Goal: Task Accomplishment & Management: Manage account settings

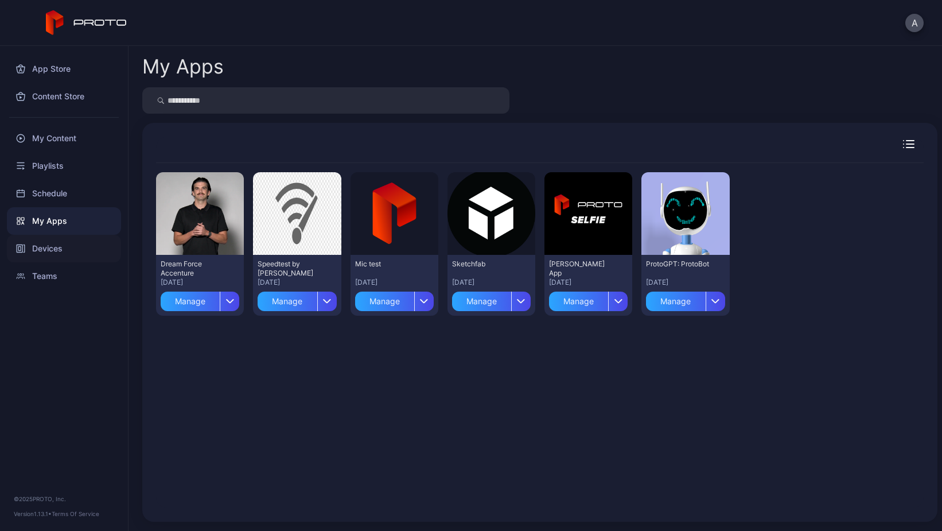
click at [49, 250] on div "Devices" at bounding box center [64, 249] width 114 height 28
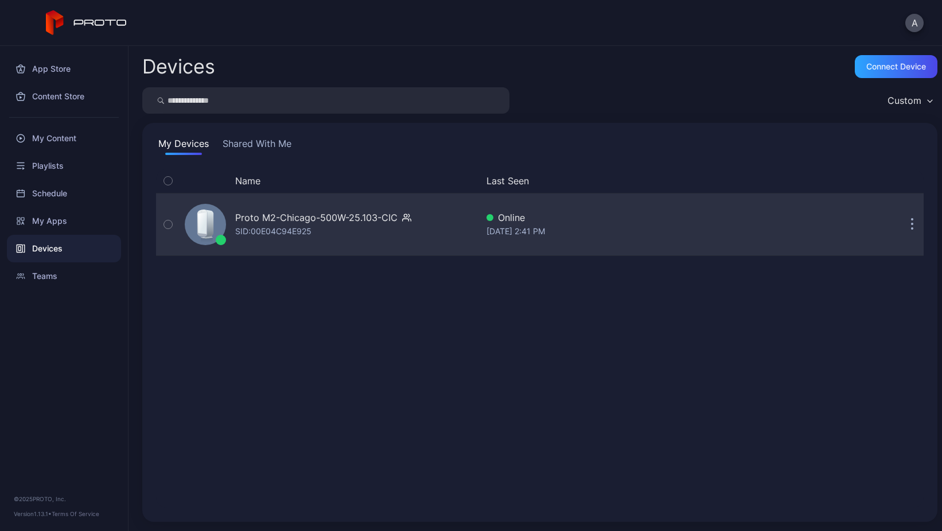
click at [329, 224] on div "Proto M2-Chicago-500W-25.103-CIC SID: 00E04C94E925" at bounding box center [323, 224] width 176 height 28
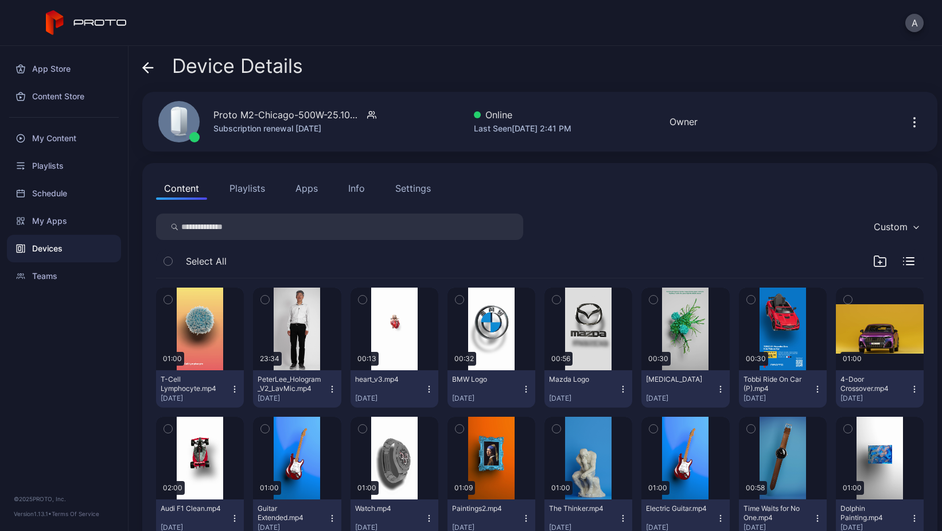
click at [356, 192] on div "Info" at bounding box center [356, 188] width 17 height 14
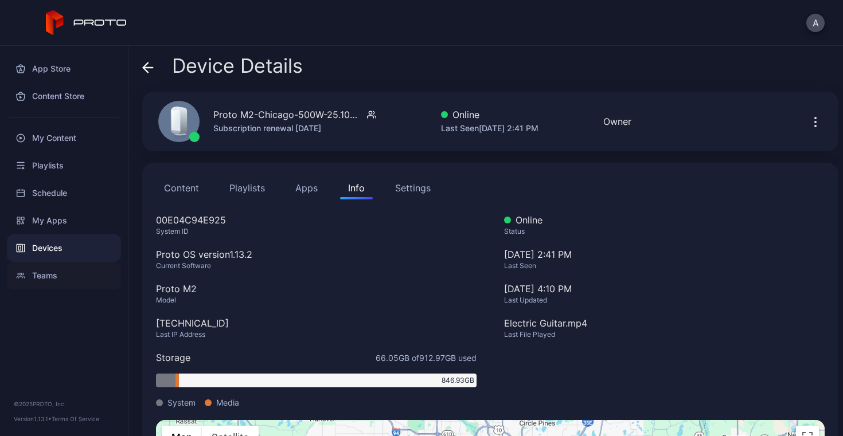
click at [48, 275] on div "Teams" at bounding box center [64, 276] width 114 height 28
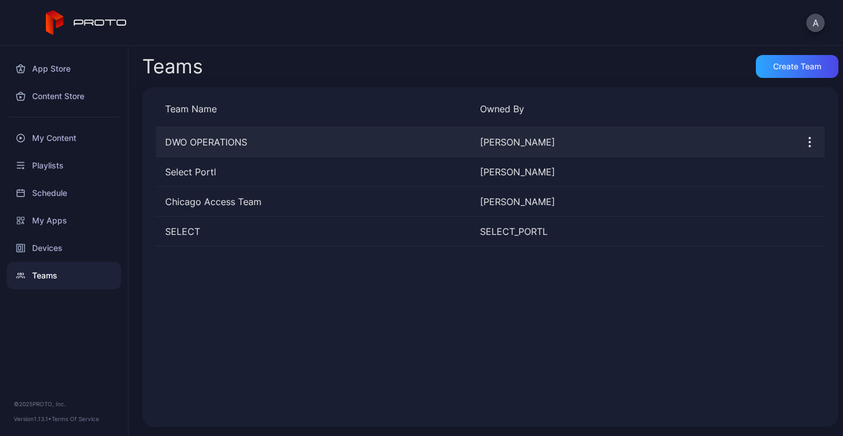
click at [803, 142] on icon "button" at bounding box center [810, 142] width 14 height 14
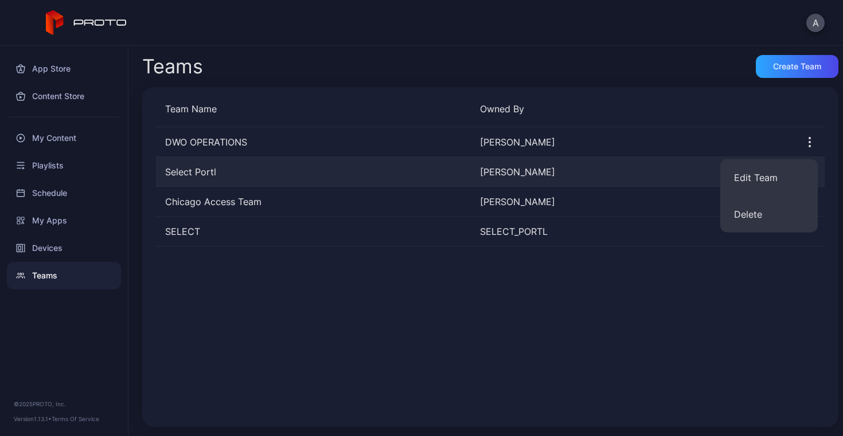
click at [276, 171] on div "Select Portl" at bounding box center [313, 172] width 315 height 14
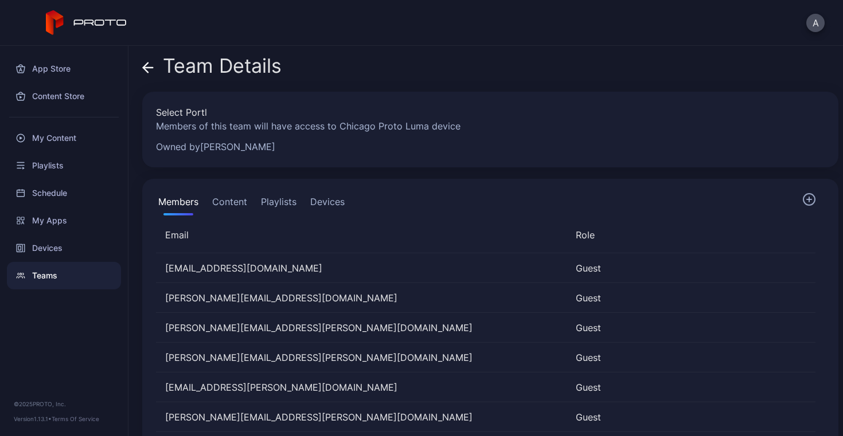
click at [144, 64] on icon at bounding box center [147, 67] width 11 height 11
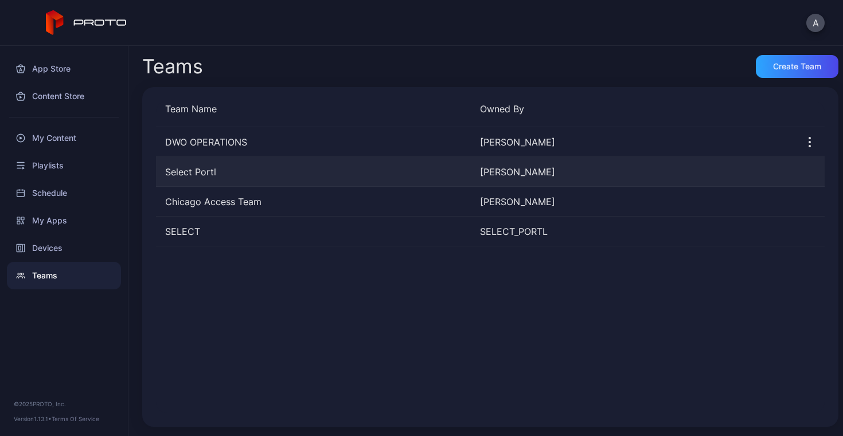
click at [192, 171] on div "Select Portl" at bounding box center [313, 172] width 315 height 14
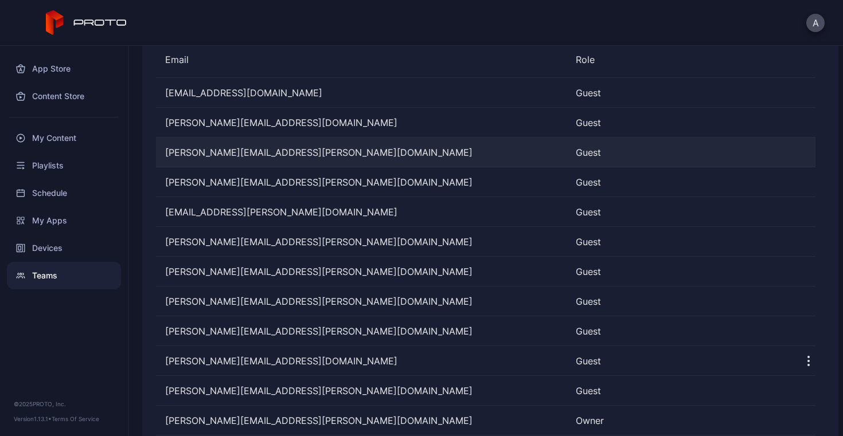
scroll to position [198, 0]
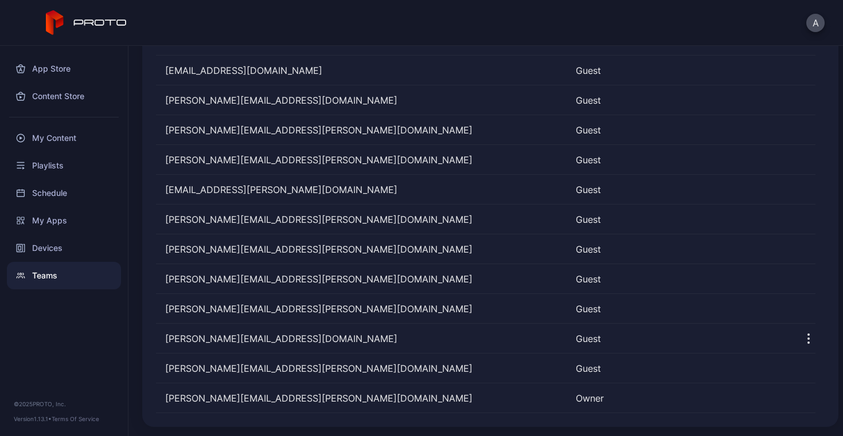
click at [49, 275] on div "Teams" at bounding box center [64, 276] width 114 height 28
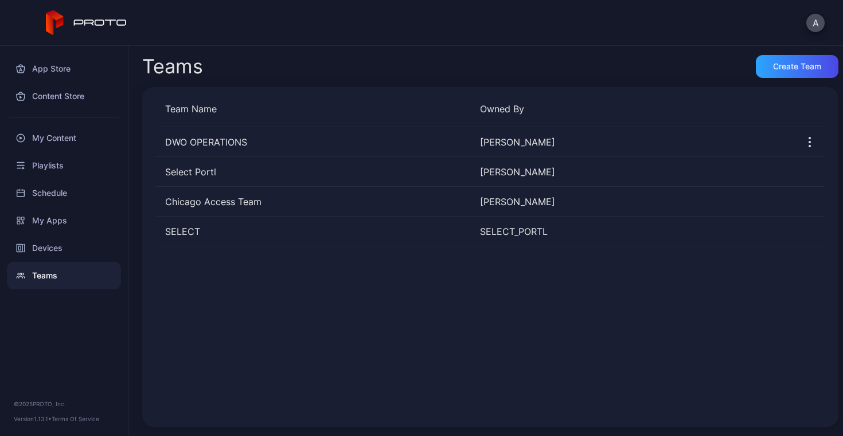
click at [49, 275] on div "Teams" at bounding box center [64, 276] width 114 height 28
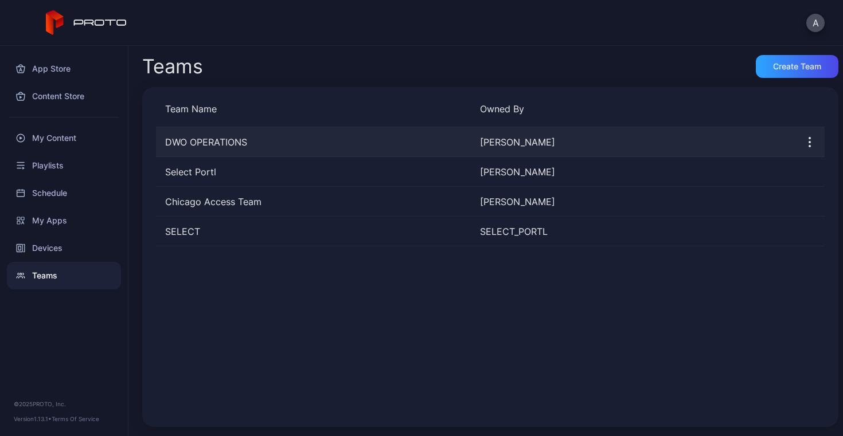
click at [273, 145] on div "DWO OPERATIONS" at bounding box center [313, 142] width 315 height 14
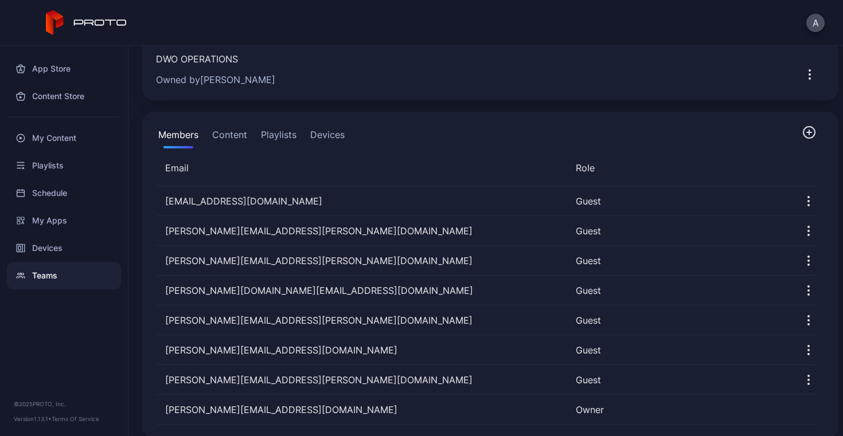
scroll to position [65, 0]
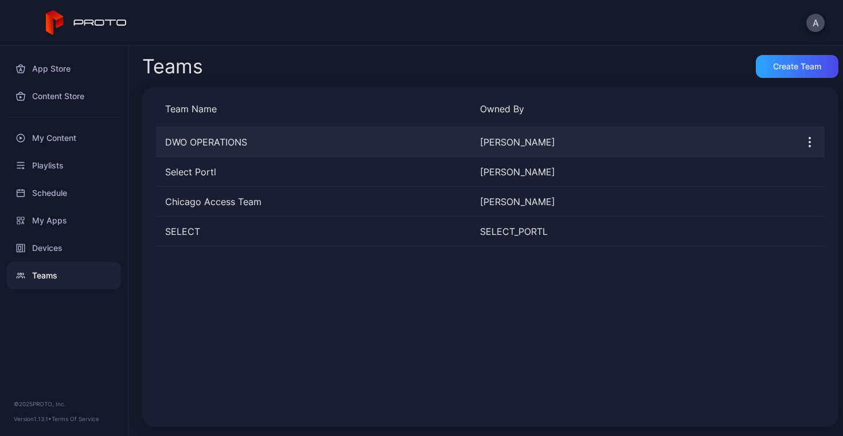
click at [803, 141] on icon "button" at bounding box center [810, 142] width 14 height 14
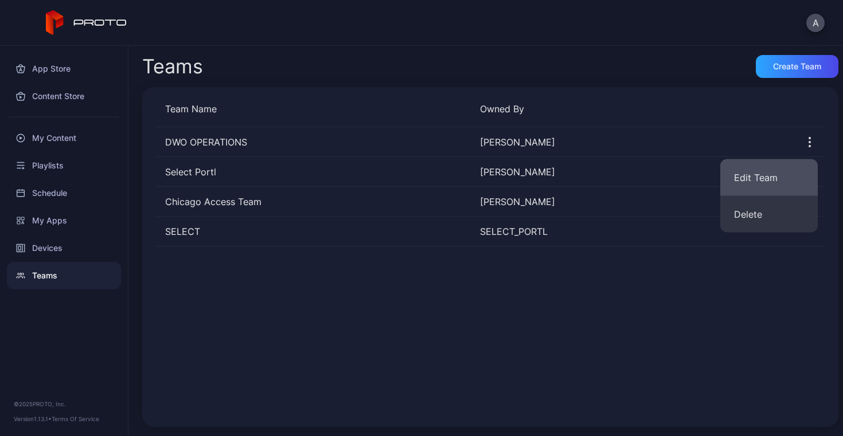
click at [770, 173] on button "Edit Team" at bounding box center [769, 177] width 98 height 37
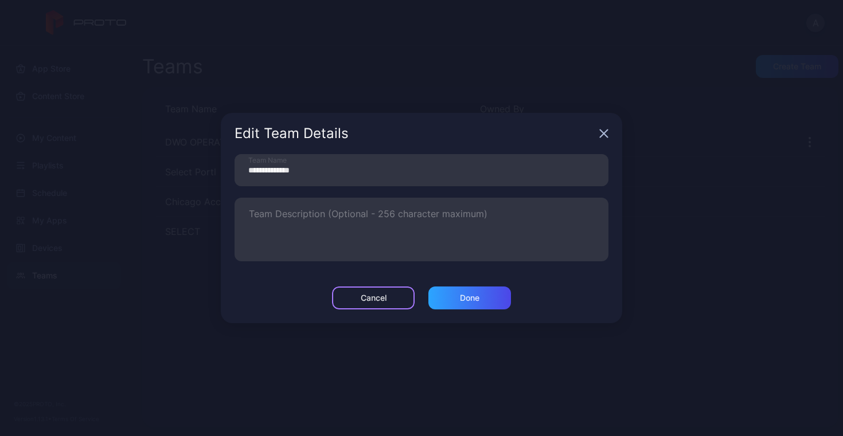
click at [379, 298] on div "Cancel" at bounding box center [374, 298] width 26 height 9
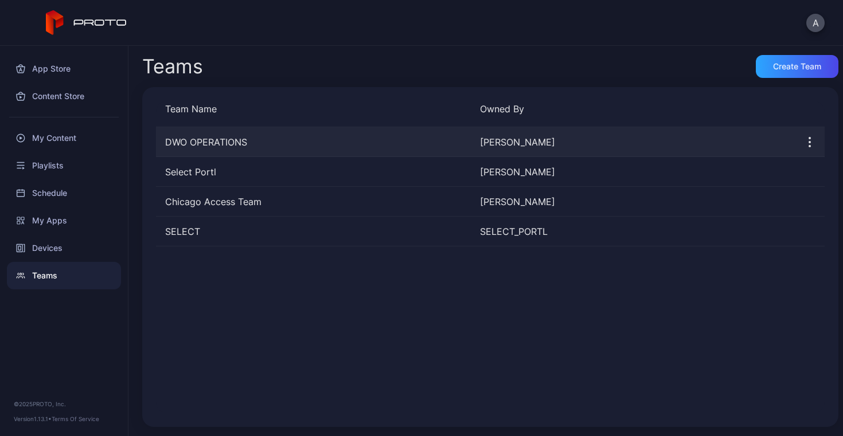
click at [213, 142] on div "DWO OPERATIONS" at bounding box center [313, 142] width 315 height 14
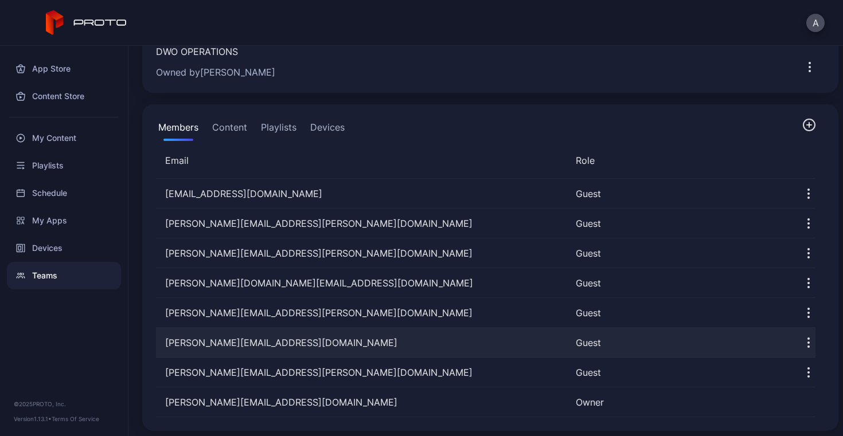
scroll to position [63, 0]
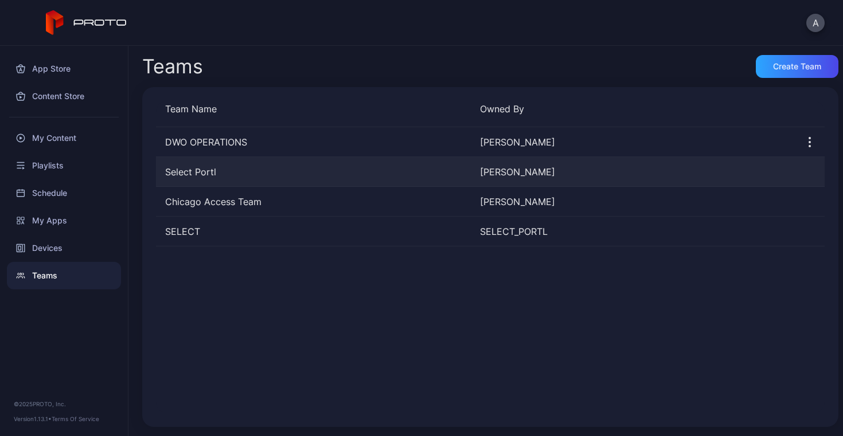
click at [201, 174] on div "Select Portl" at bounding box center [313, 172] width 315 height 14
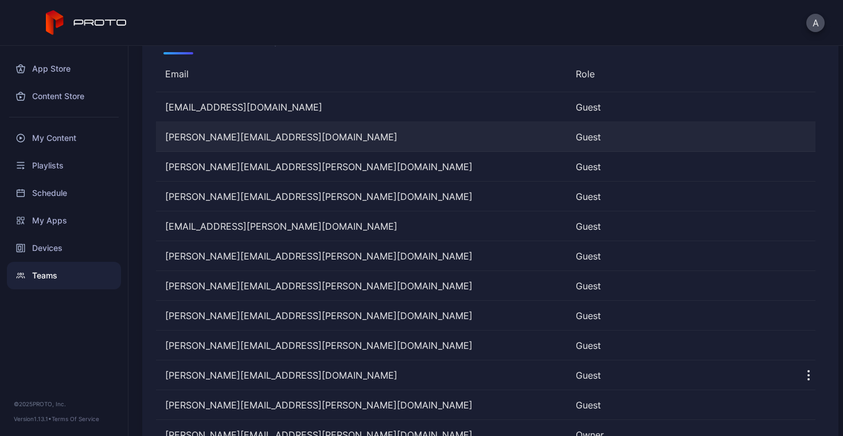
scroll to position [198, 0]
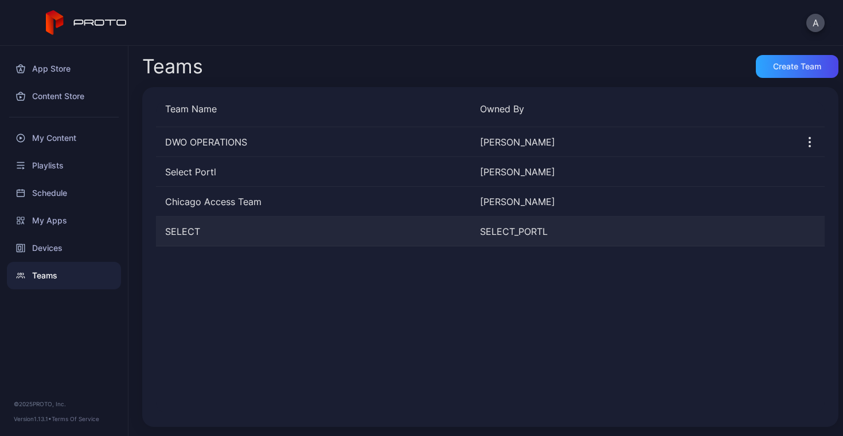
click at [190, 229] on div "SELECT" at bounding box center [313, 232] width 315 height 14
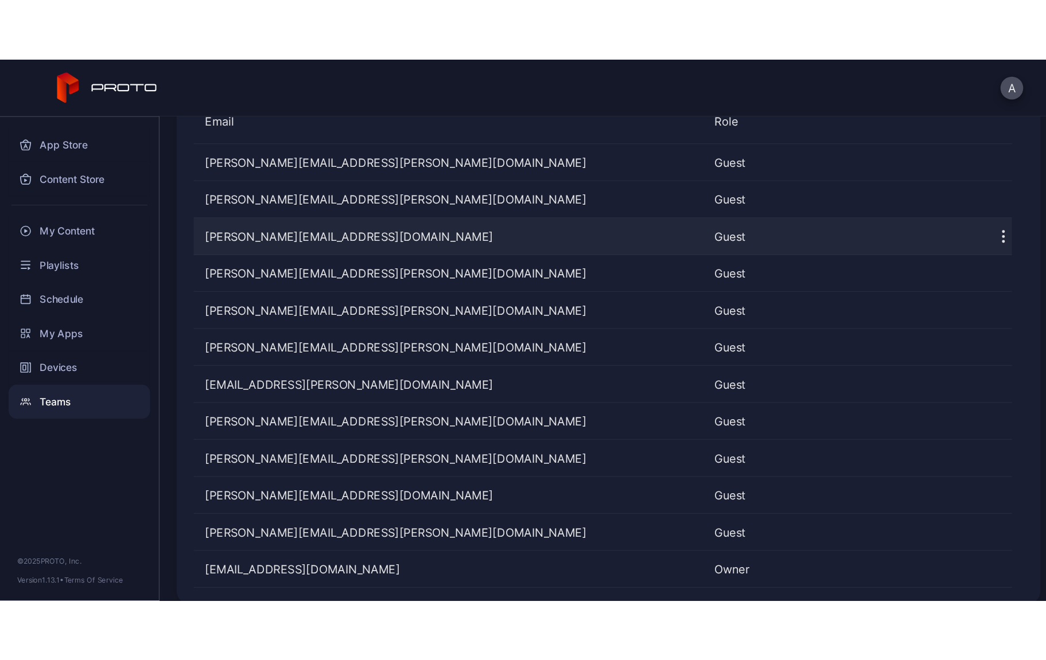
scroll to position [169, 0]
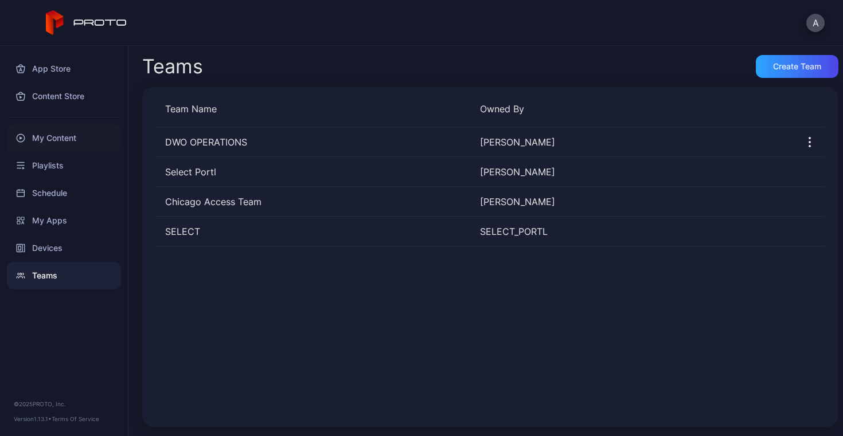
click at [58, 139] on div "My Content" at bounding box center [64, 138] width 114 height 28
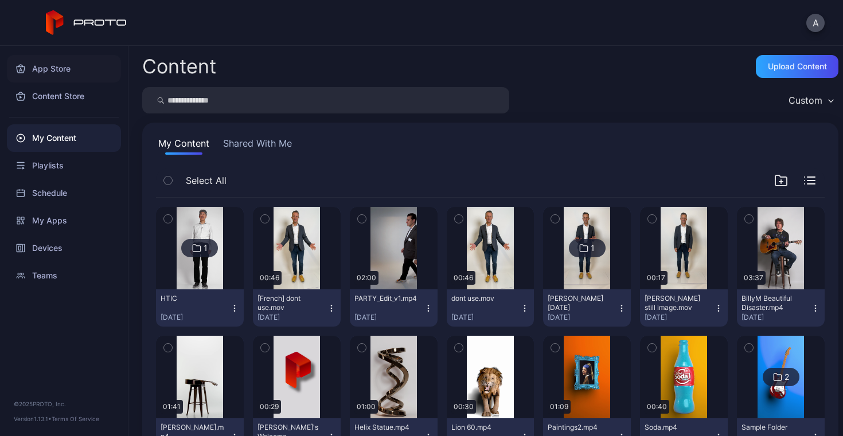
click at [50, 68] on div "App Store" at bounding box center [64, 69] width 114 height 28
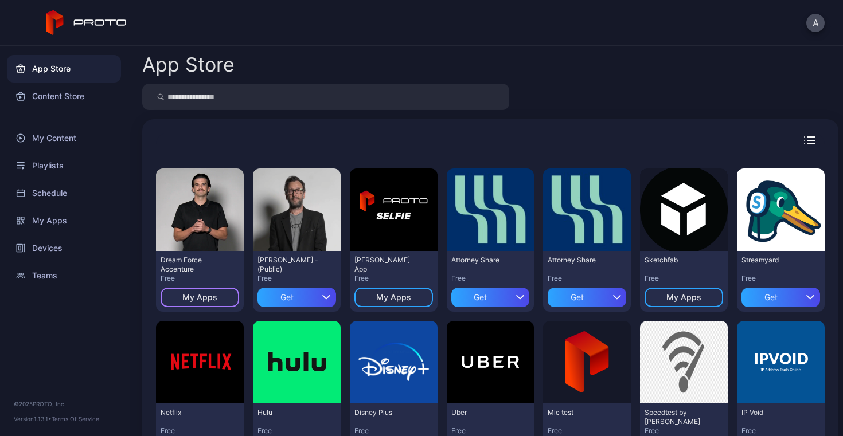
click at [215, 298] on div "My Apps" at bounding box center [199, 297] width 35 height 9
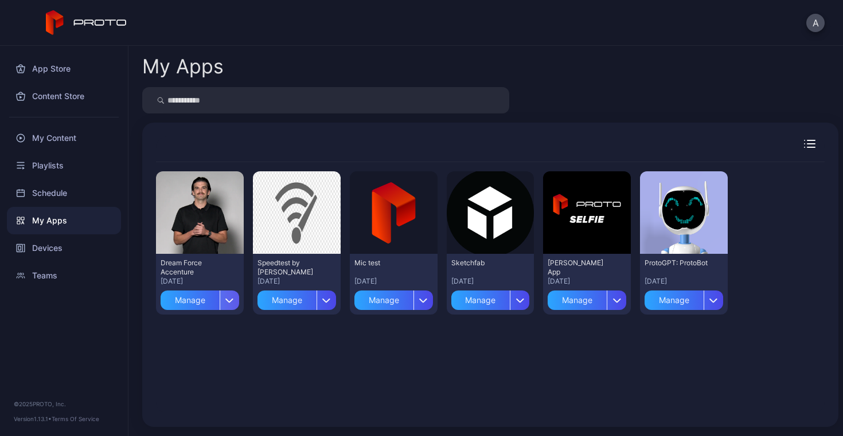
click at [228, 299] on icon "button" at bounding box center [229, 300] width 9 height 5
click at [313, 357] on div "Preview Dream Force Accenture [DATE] Manage Preview Speedtest by Ookla [DATE] M…" at bounding box center [490, 287] width 669 height 251
click at [226, 299] on icon "button" at bounding box center [229, 300] width 9 height 5
click at [297, 362] on div "Preview Dream Force Accenture [DATE] Manage Preview Speedtest by Ookla [DATE] M…" at bounding box center [490, 287] width 669 height 251
click at [249, 50] on div "My Apps Preview Dream Force Accenture [DATE] Manage Preview Speedtest by Ookla …" at bounding box center [485, 241] width 715 height 391
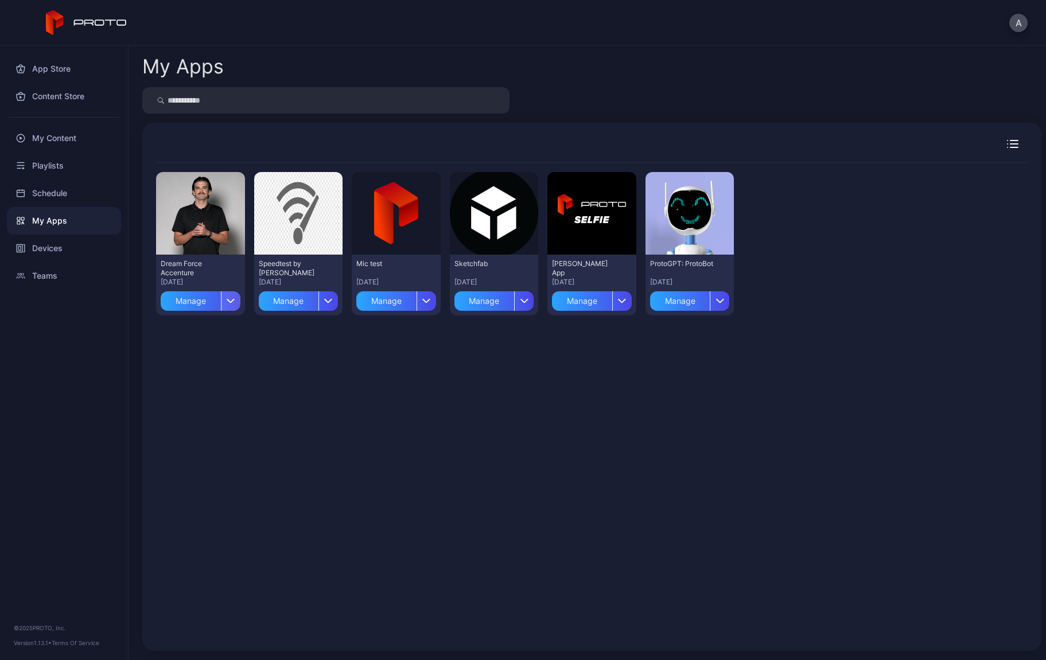
click at [229, 304] on div "button" at bounding box center [231, 301] width 20 height 20
click at [278, 390] on div "Preview Dream Force Accenture [DATE] Manage Preview Speedtest by Ookla [DATE] M…" at bounding box center [591, 400] width 871 height 474
click at [230, 302] on icon "button" at bounding box center [231, 300] width 9 height 5
click at [303, 357] on div "Preview Dream Force Accenture [DATE] Manage Preview Speedtest by Ookla [DATE] M…" at bounding box center [591, 400] width 871 height 474
click at [226, 303] on div "button" at bounding box center [231, 301] width 20 height 20
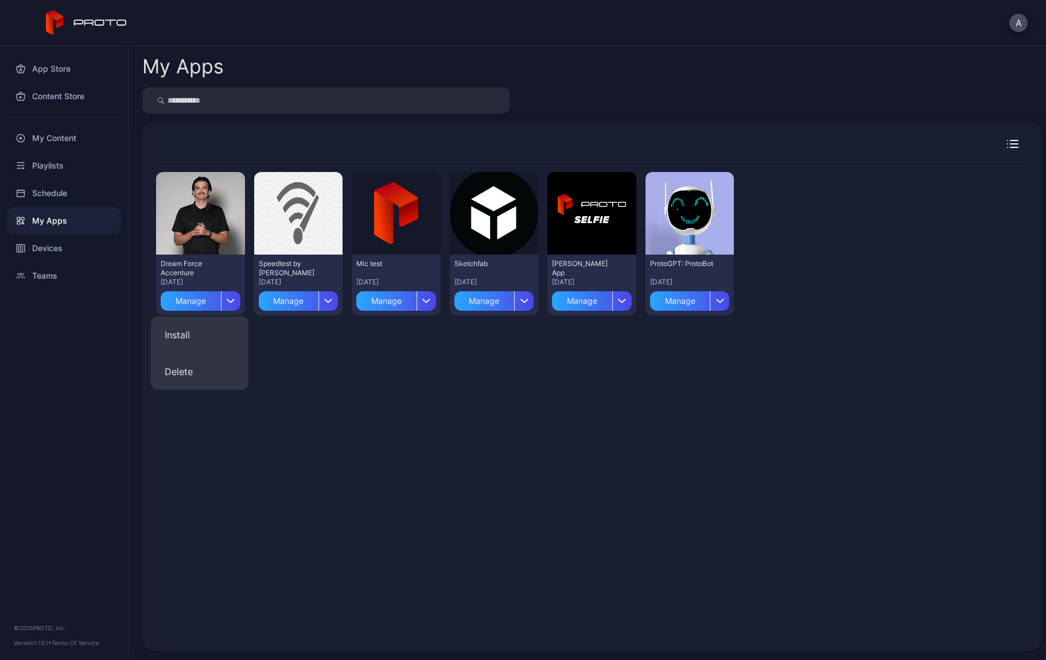
click at [291, 391] on div "Preview Dream Force Accenture [DATE] Manage Preview Speedtest by Ookla [DATE] M…" at bounding box center [591, 400] width 871 height 474
click at [227, 299] on icon "button" at bounding box center [230, 300] width 7 height 3
click at [204, 236] on div "Preview" at bounding box center [200, 213] width 89 height 83
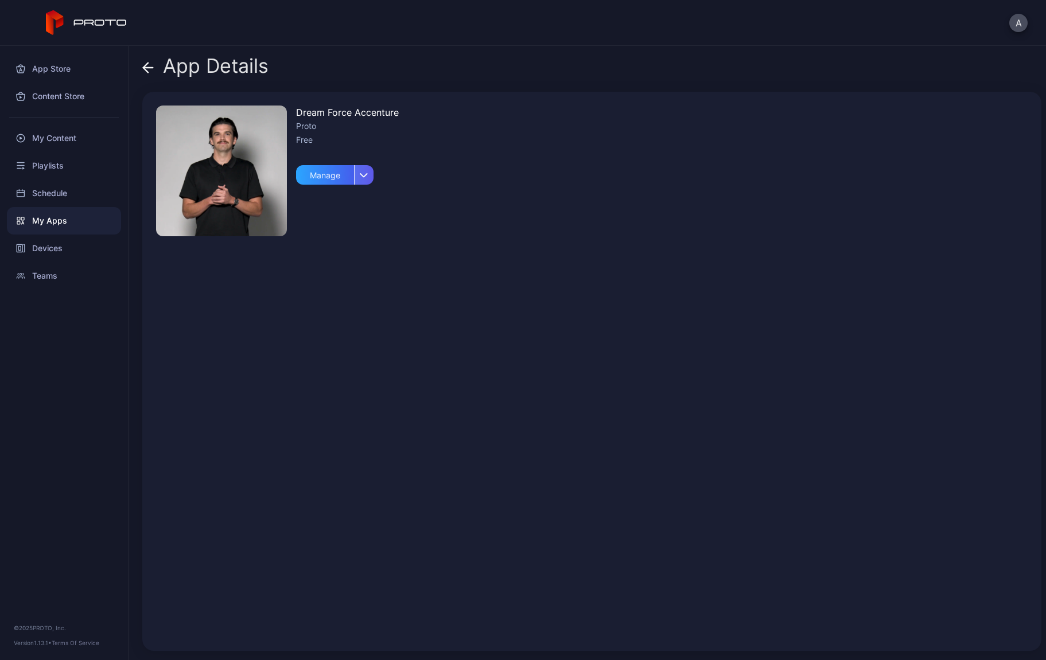
click at [360, 173] on icon "button" at bounding box center [364, 175] width 9 height 5
click at [403, 193] on div "Dream Force Accenture Proto Free Manage" at bounding box center [591, 371] width 899 height 559
click at [313, 179] on div "Manage" at bounding box center [325, 175] width 58 height 20
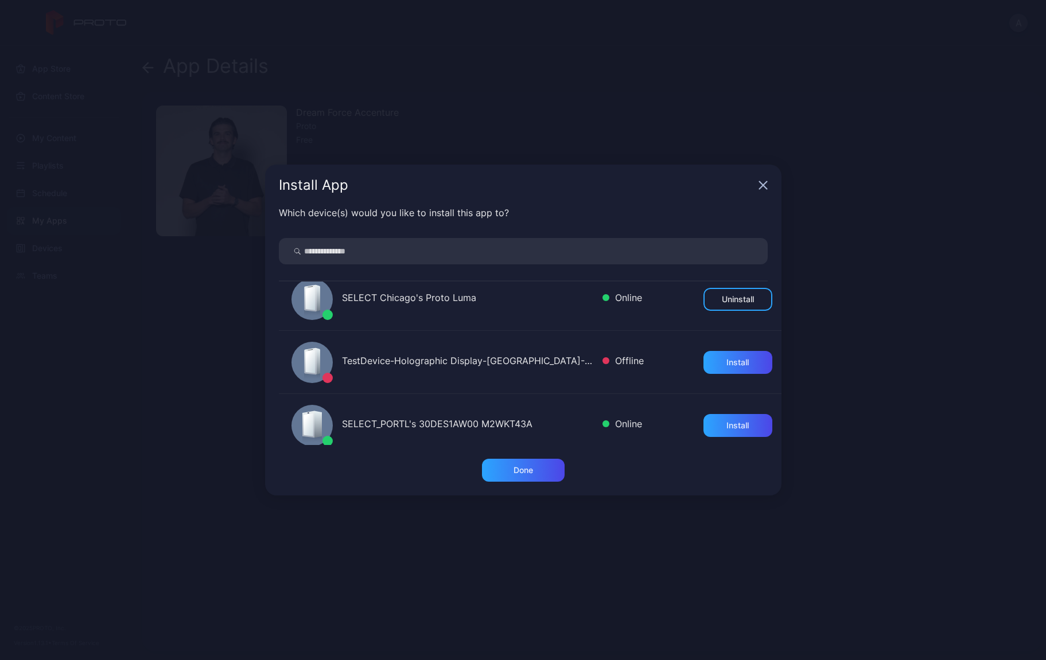
scroll to position [89, 0]
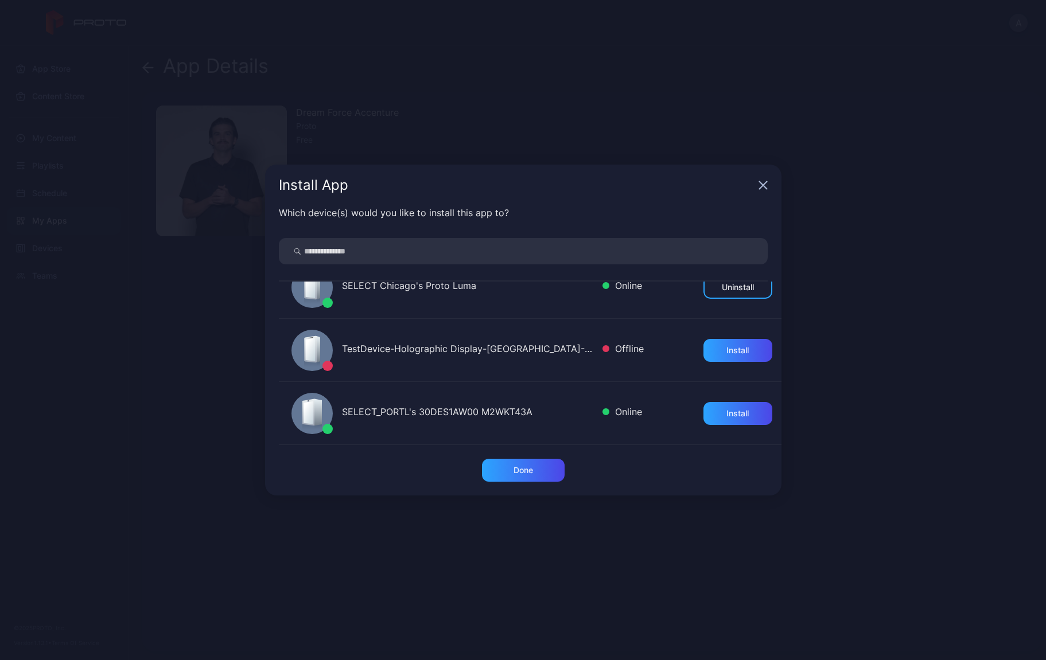
click at [761, 183] on icon "button" at bounding box center [762, 185] width 9 height 9
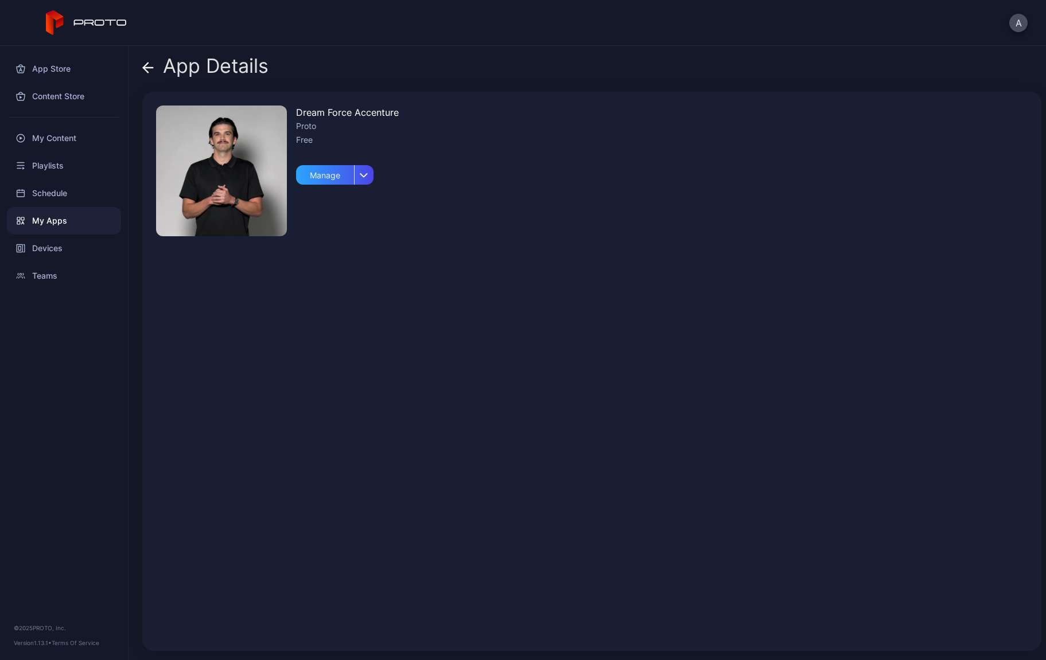
click at [145, 61] on span at bounding box center [147, 66] width 11 height 22
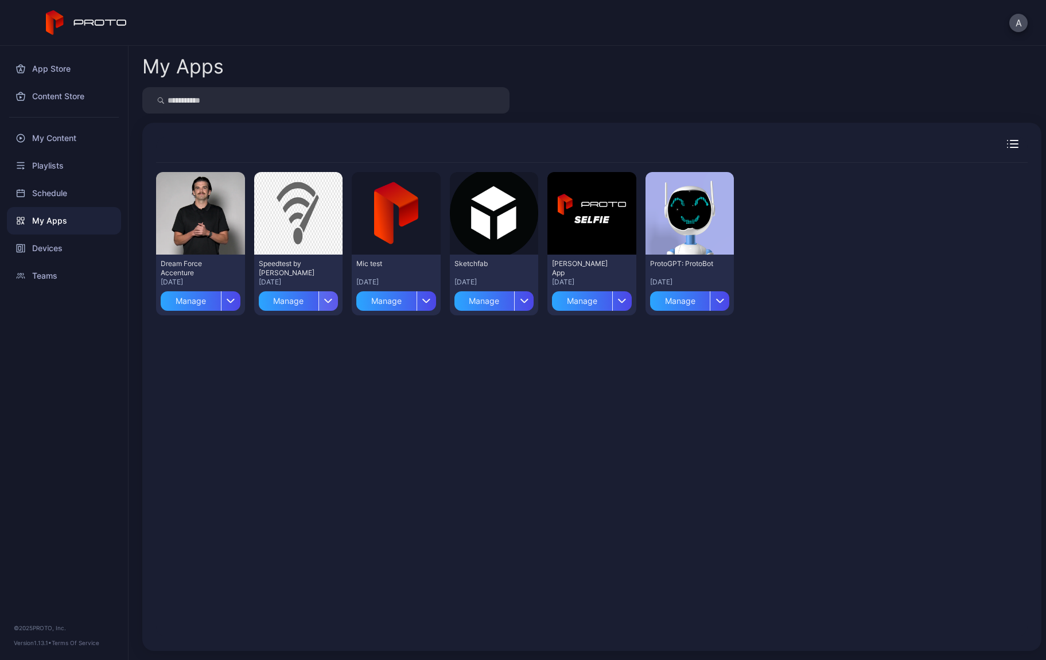
click at [323, 303] on div "button" at bounding box center [328, 301] width 20 height 20
click at [362, 340] on div "Preview Dream Force Accenture [DATE] Manage Preview Speedtest by Ookla [DATE] M…" at bounding box center [591, 400] width 871 height 474
click at [424, 299] on icon "button" at bounding box center [426, 300] width 7 height 3
click at [473, 354] on div "Preview Dream Force Accenture [DATE] Manage Preview Speedtest by Ookla [DATE] M…" at bounding box center [591, 400] width 871 height 474
click at [45, 138] on div "My Content" at bounding box center [64, 138] width 114 height 28
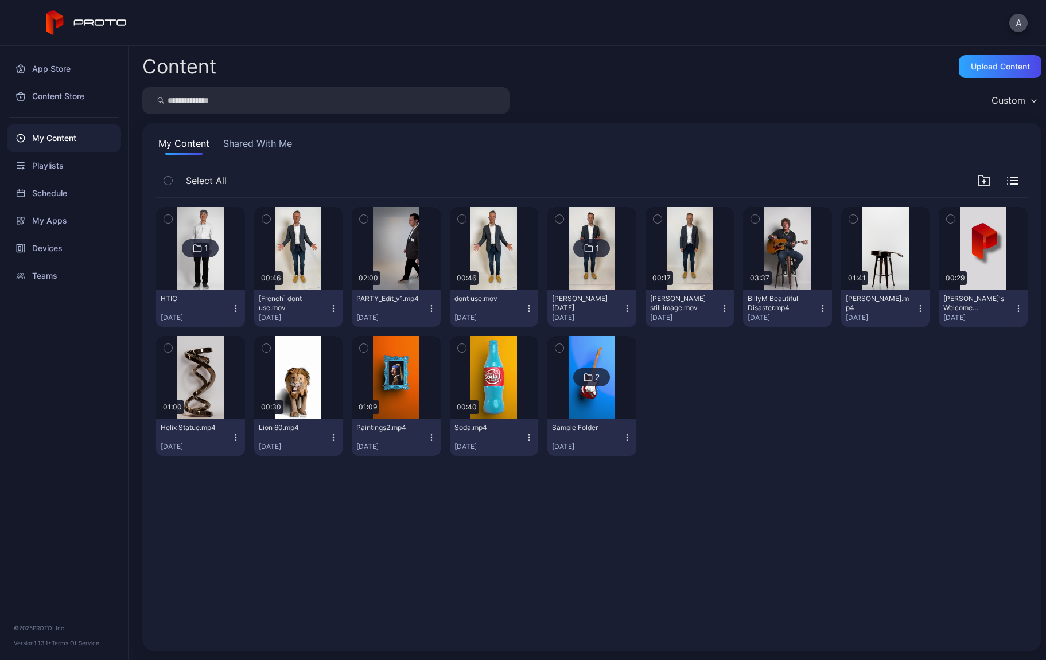
click at [249, 142] on button "Shared With Me" at bounding box center [257, 146] width 73 height 18
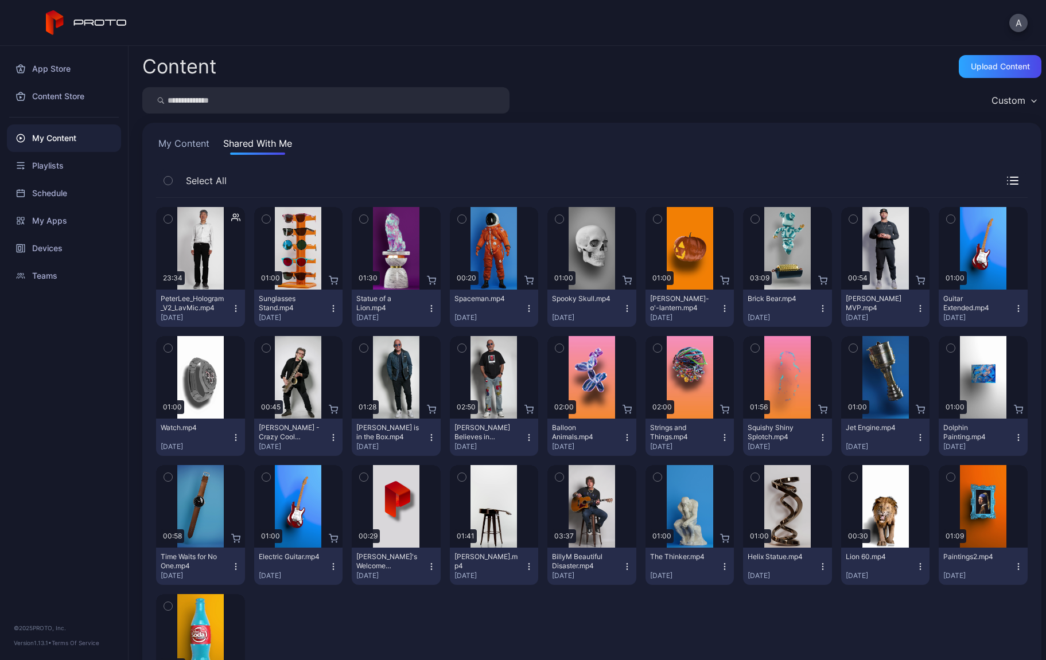
click at [236, 308] on icon "button" at bounding box center [235, 308] width 9 height 9
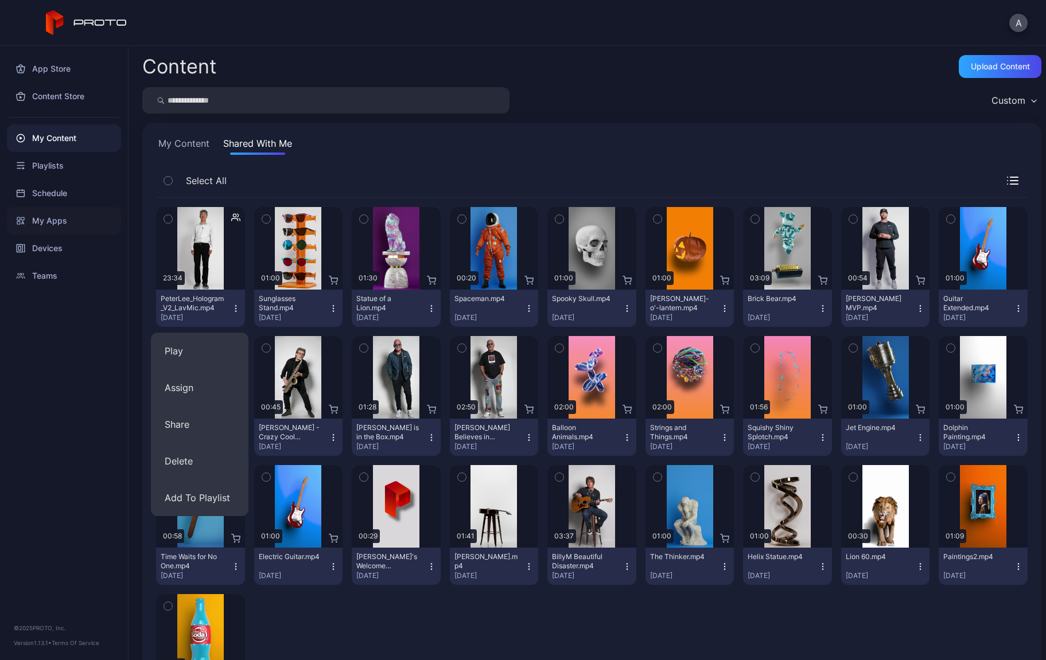
click at [49, 222] on div "My Apps" at bounding box center [64, 221] width 114 height 28
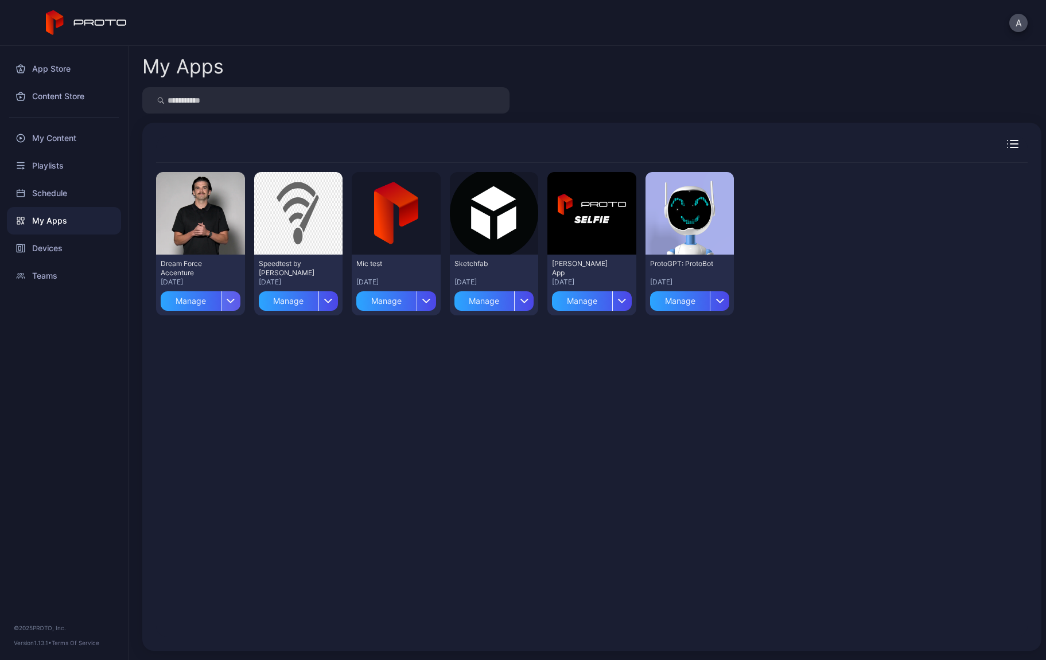
click at [229, 302] on icon "button" at bounding box center [230, 300] width 7 height 3
click at [197, 336] on button "Install" at bounding box center [200, 335] width 98 height 37
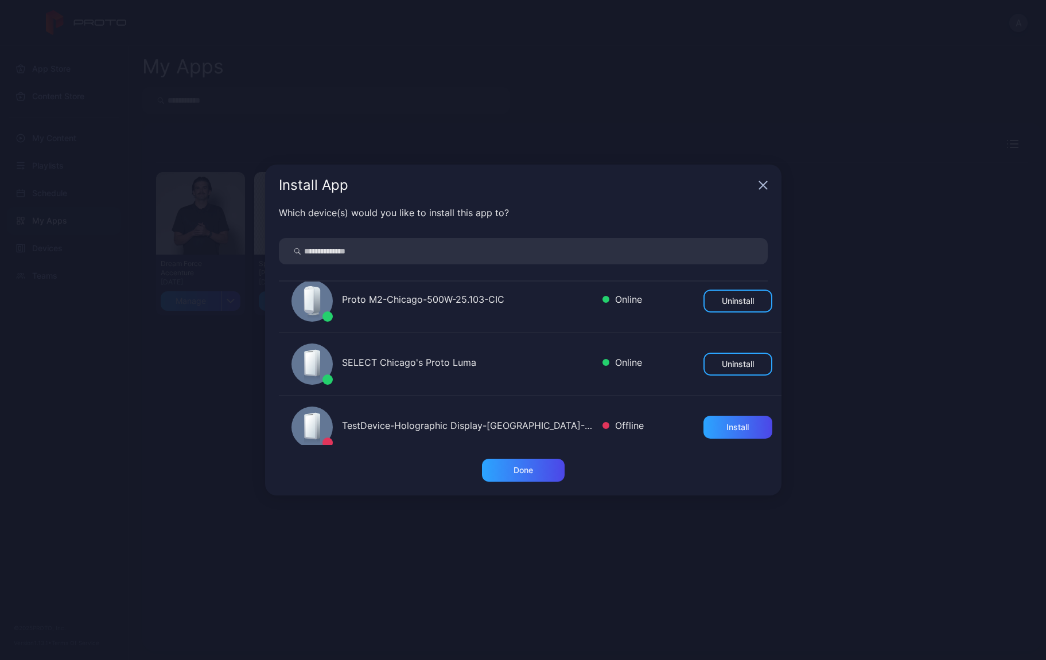
scroll to position [89, 0]
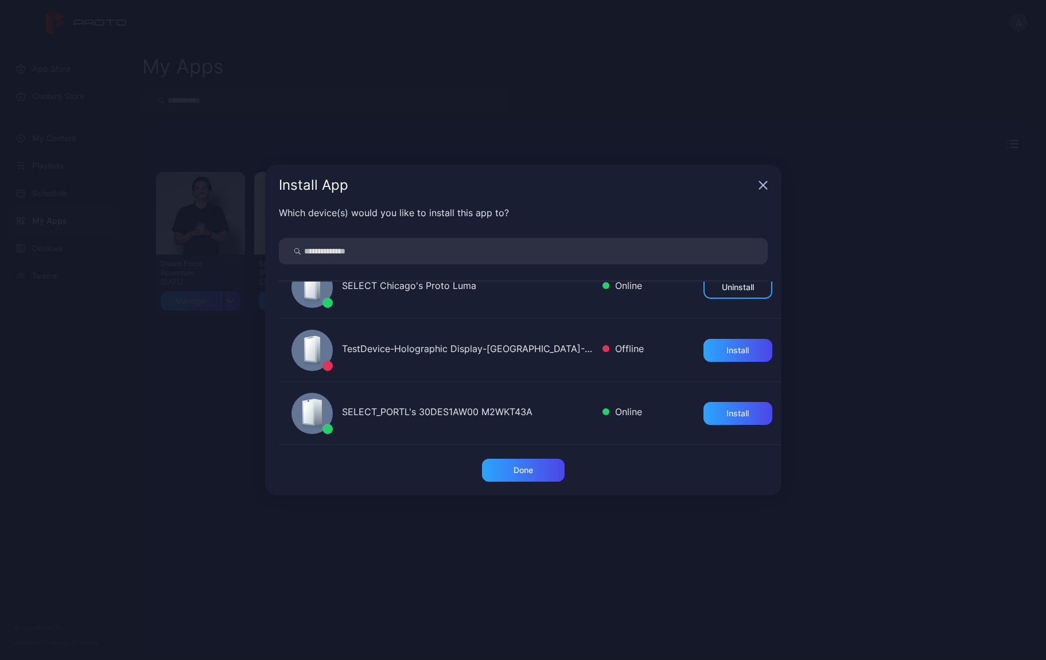
click at [429, 247] on input "search" at bounding box center [523, 251] width 489 height 26
type input "*"
click at [760, 187] on icon "button" at bounding box center [762, 185] width 7 height 7
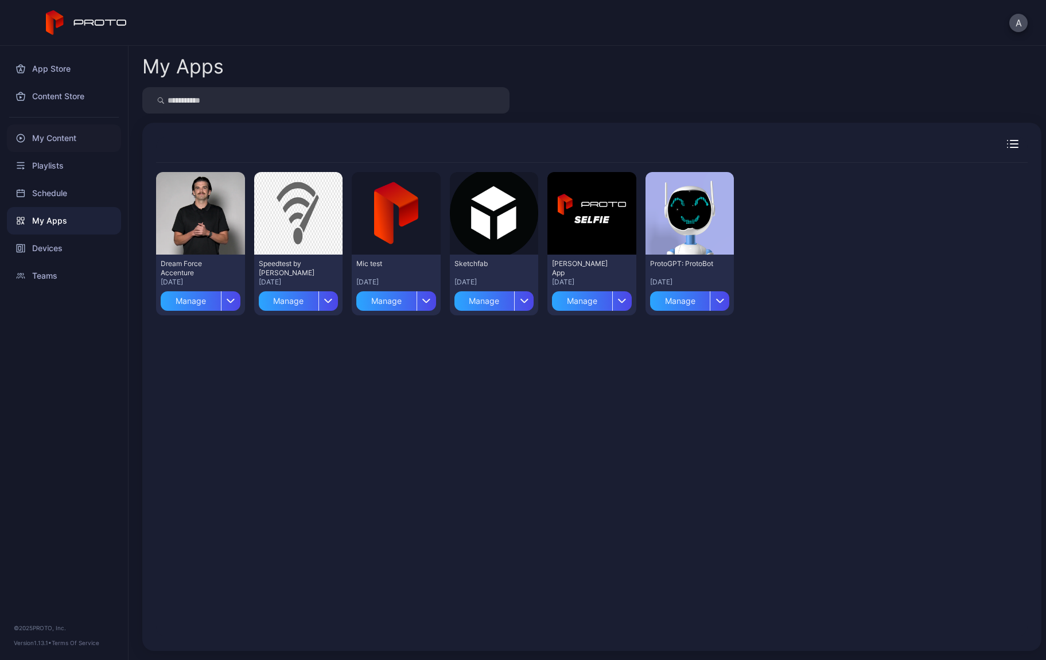
click at [42, 139] on div "My Content" at bounding box center [64, 138] width 114 height 28
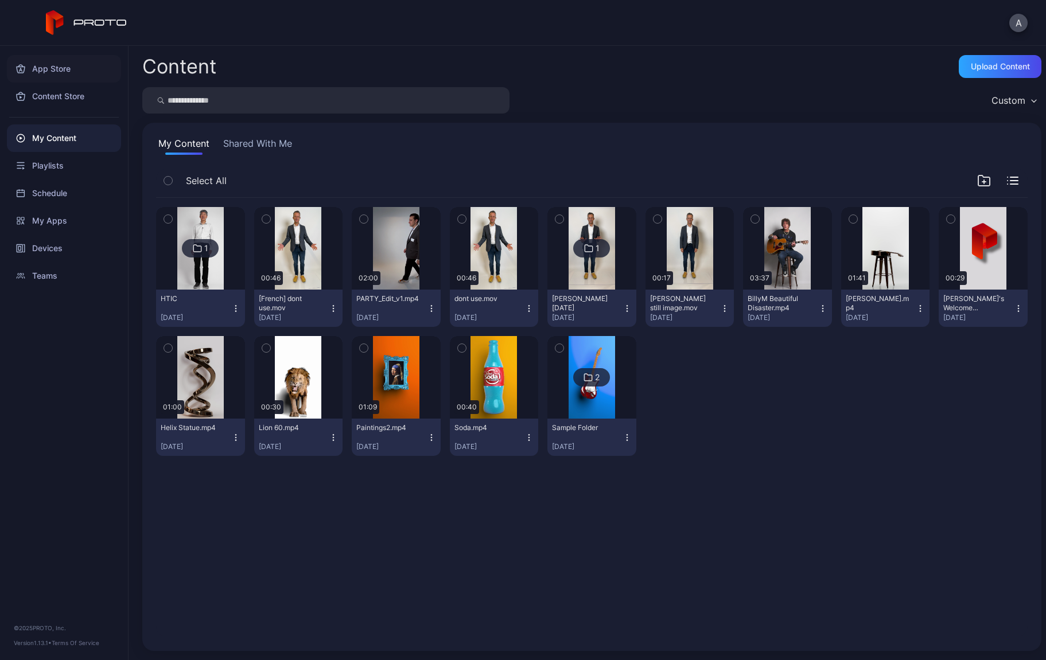
click at [44, 68] on div "App Store" at bounding box center [64, 69] width 114 height 28
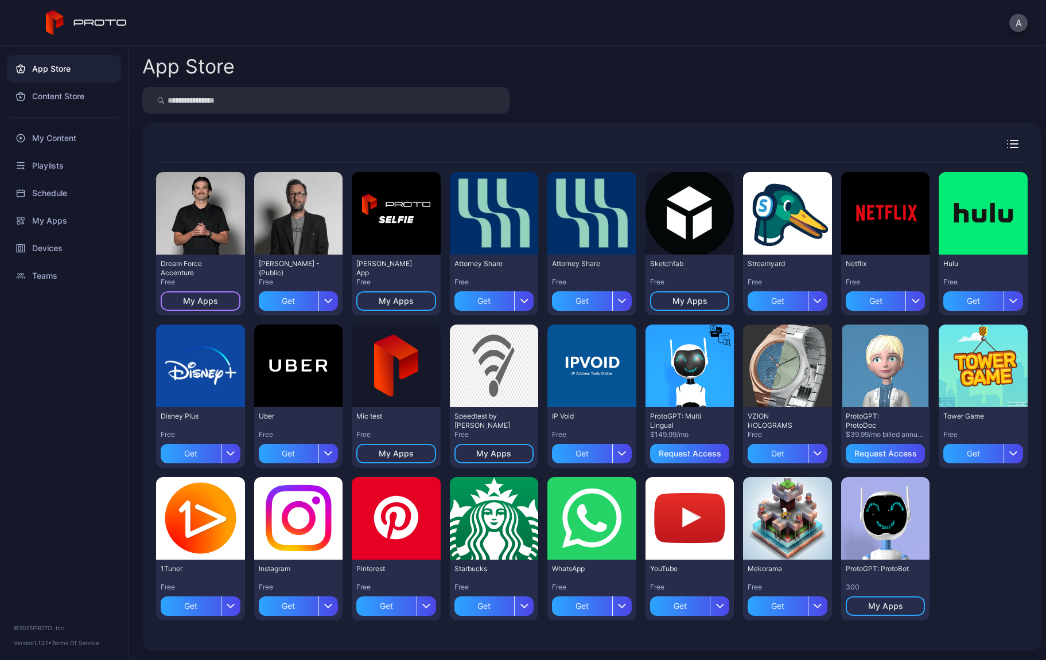
click at [197, 305] on div "My Apps" at bounding box center [200, 301] width 35 height 9
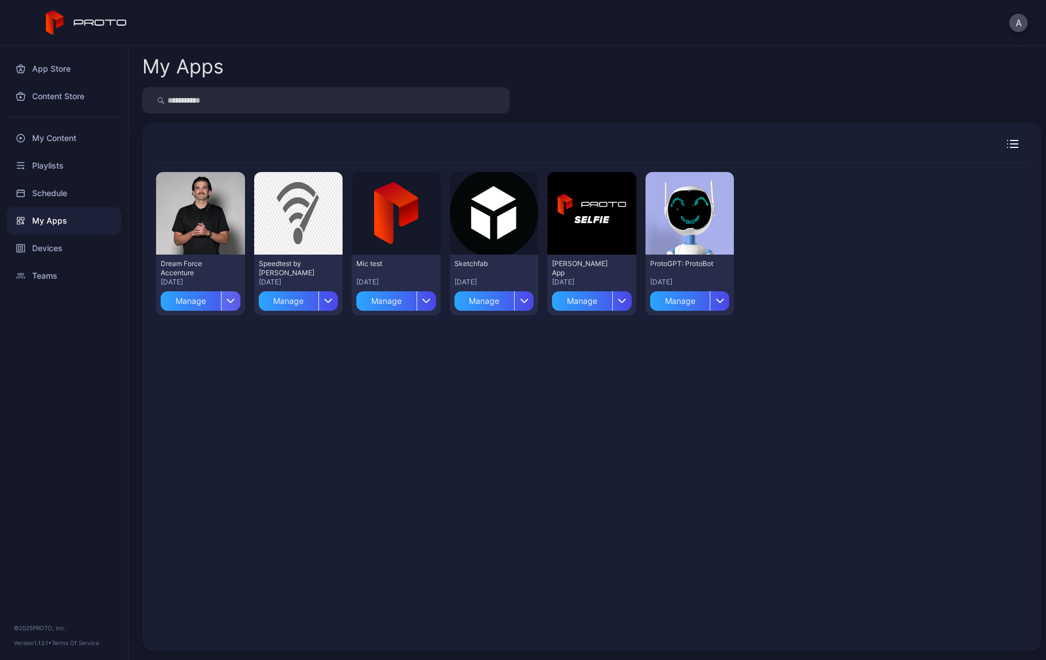
click at [236, 298] on div "button" at bounding box center [231, 301] width 20 height 20
click at [205, 224] on div "Preview" at bounding box center [200, 213] width 89 height 83
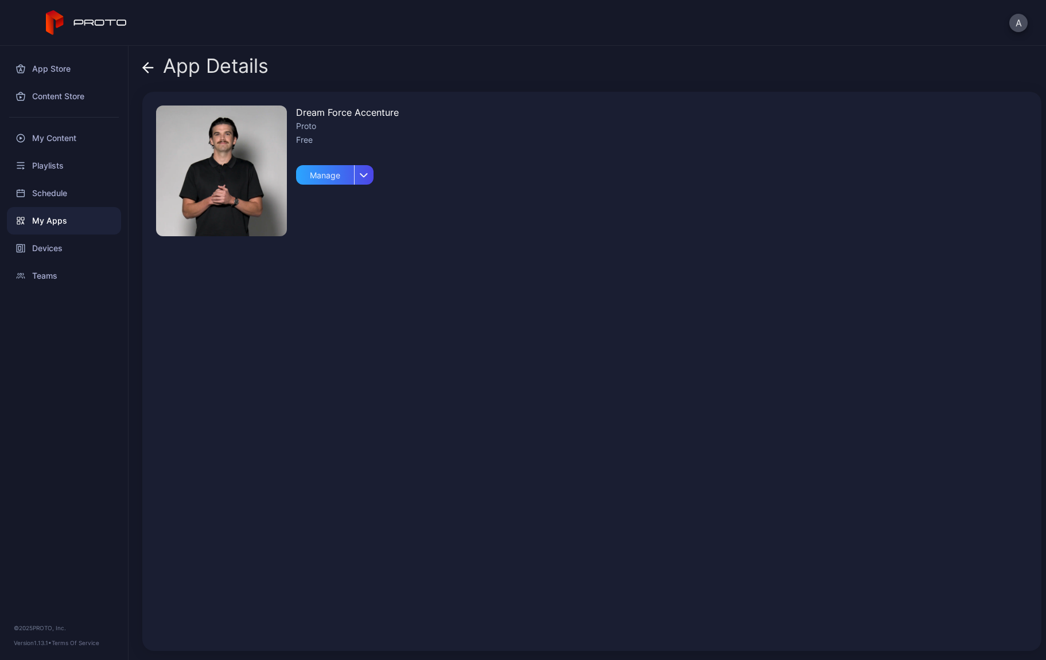
click at [237, 160] on img at bounding box center [221, 171] width 131 height 131
click at [330, 138] on div "Free" at bounding box center [347, 140] width 103 height 14
click at [145, 68] on icon at bounding box center [148, 68] width 10 height 0
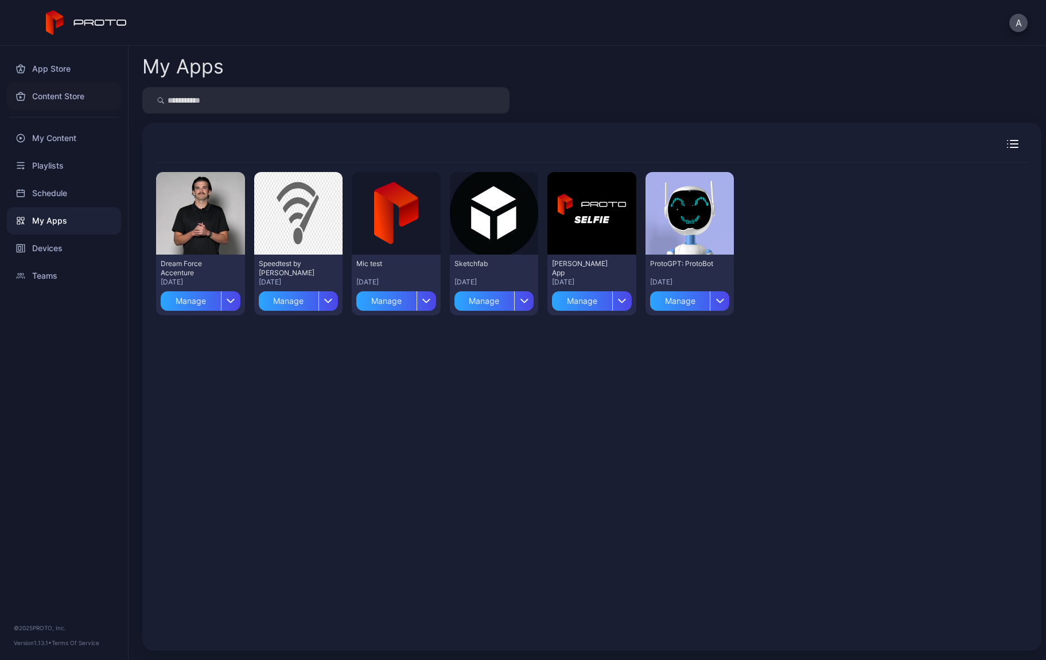
click at [58, 92] on div "Content Store" at bounding box center [64, 97] width 114 height 28
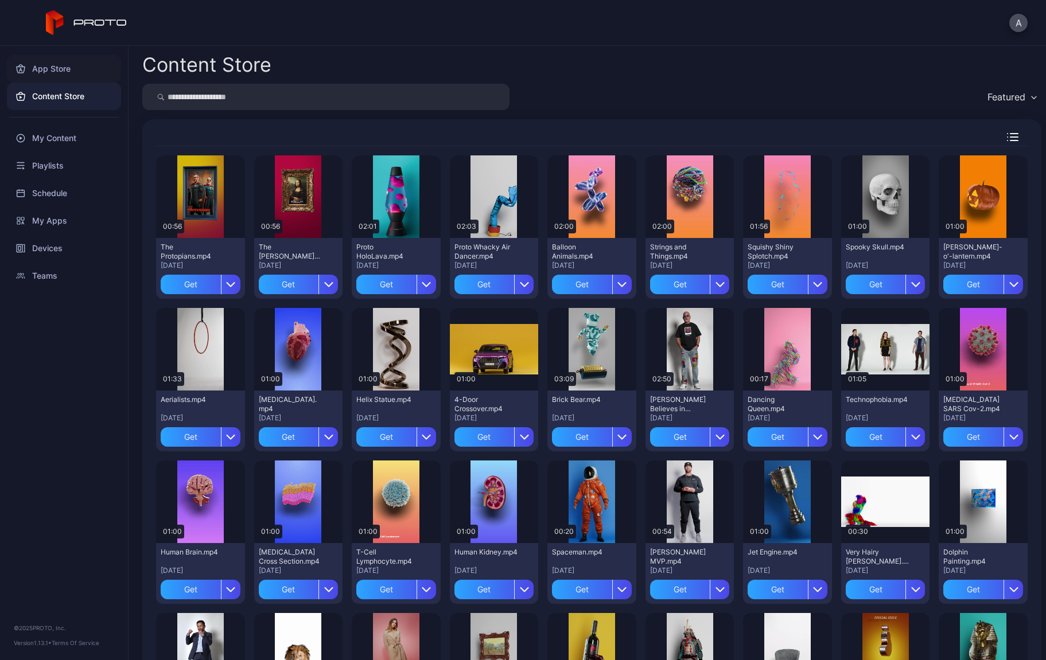
click at [59, 70] on div "App Store" at bounding box center [64, 69] width 114 height 28
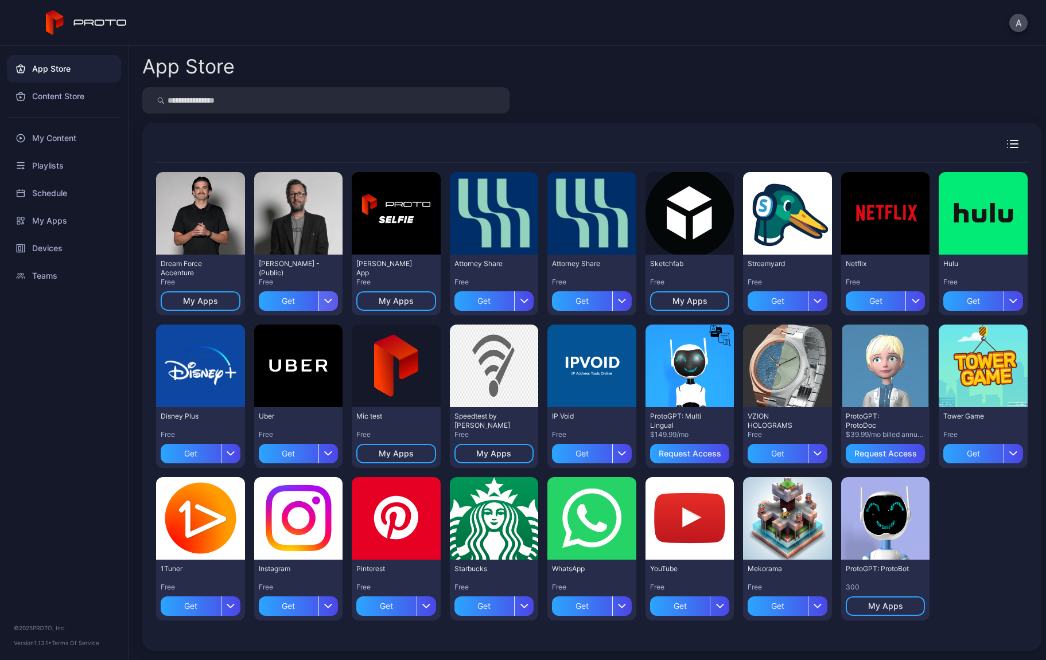
click at [325, 299] on icon "button" at bounding box center [328, 300] width 9 height 5
click at [318, 127] on div "Preview Dream Force Accenture Free My Apps Preview [PERSON_NAME] N Persona - (P…" at bounding box center [591, 387] width 899 height 528
click at [230, 300] on div "My Apps" at bounding box center [201, 301] width 80 height 20
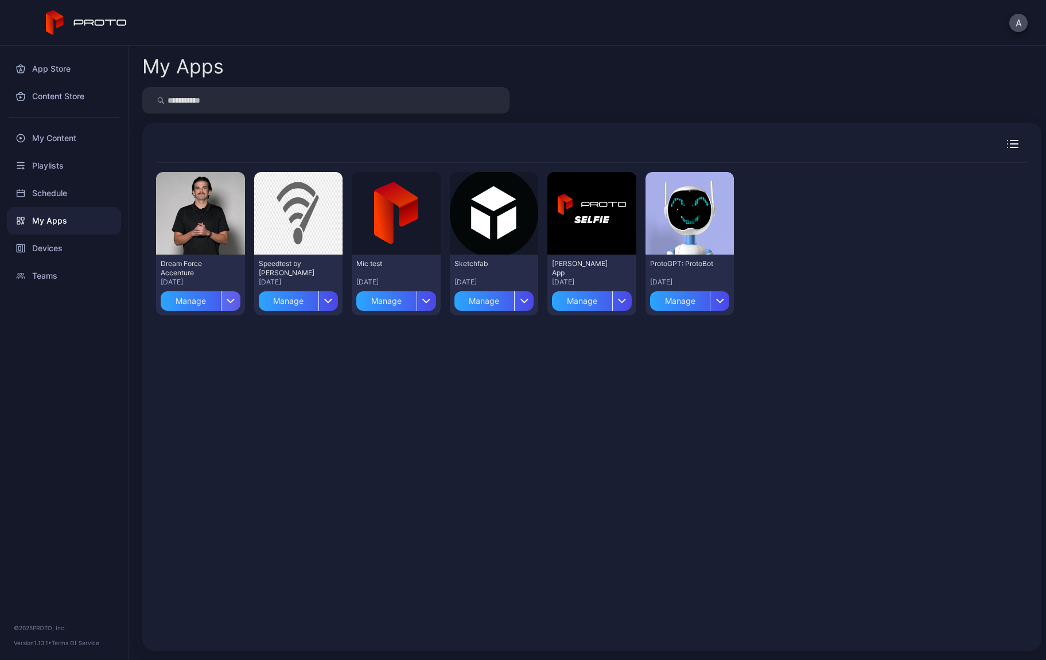
click at [232, 299] on icon "button" at bounding box center [230, 300] width 7 height 3
click at [332, 389] on div "Preview Dream Force Accenture [DATE] Manage Preview Speedtest by Ookla [DATE] M…" at bounding box center [591, 400] width 871 height 474
click at [228, 302] on icon "button" at bounding box center [230, 300] width 7 height 3
click at [205, 333] on button "Install" at bounding box center [200, 335] width 98 height 37
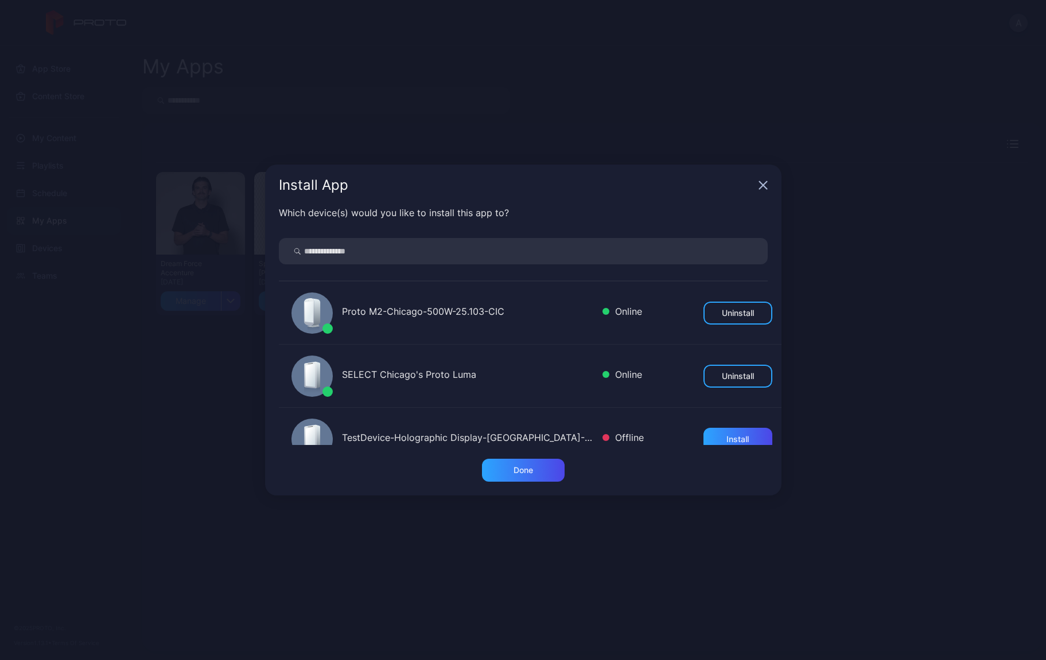
click at [763, 184] on icon "button" at bounding box center [762, 185] width 7 height 7
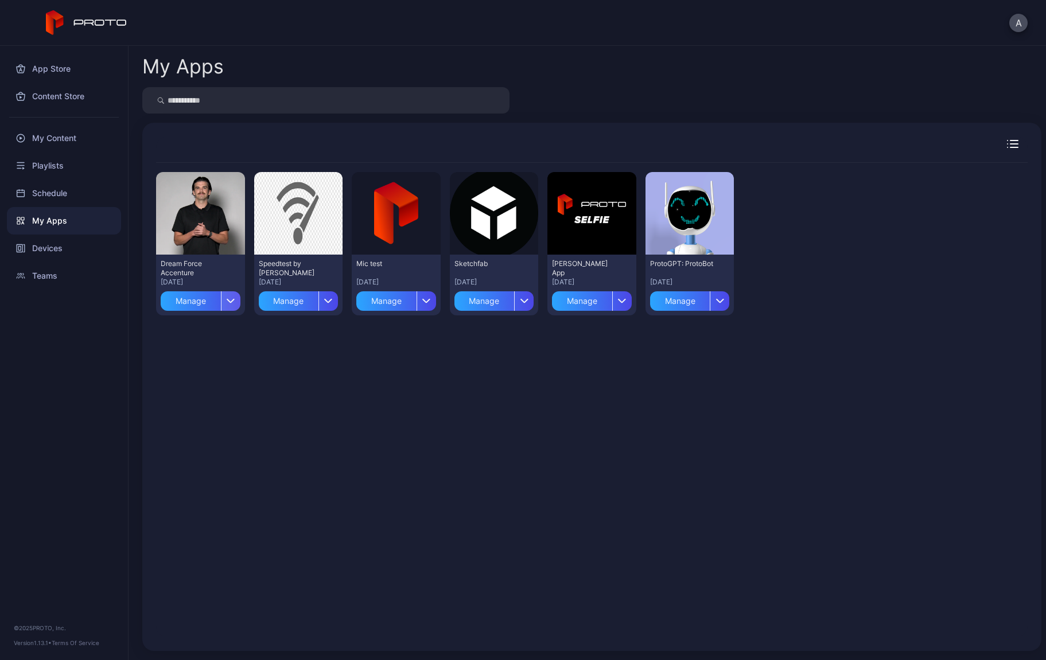
click at [229, 300] on icon "button" at bounding box center [231, 300] width 9 height 5
click at [207, 334] on button "Install" at bounding box center [200, 335] width 98 height 37
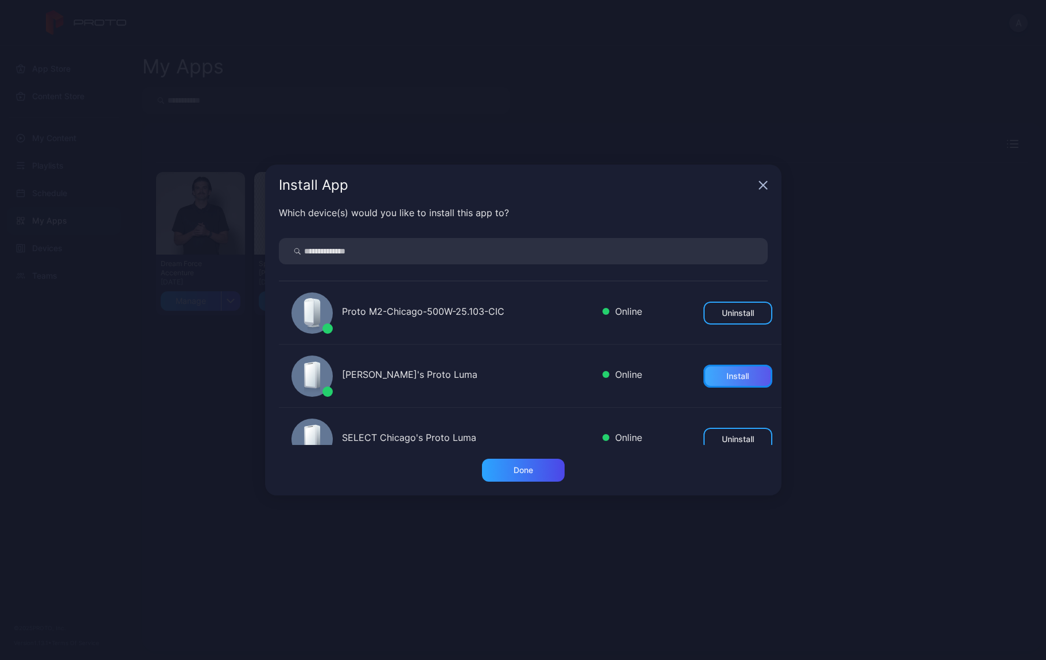
click at [732, 377] on div "Install" at bounding box center [737, 376] width 22 height 9
click at [763, 186] on icon "button" at bounding box center [762, 185] width 7 height 7
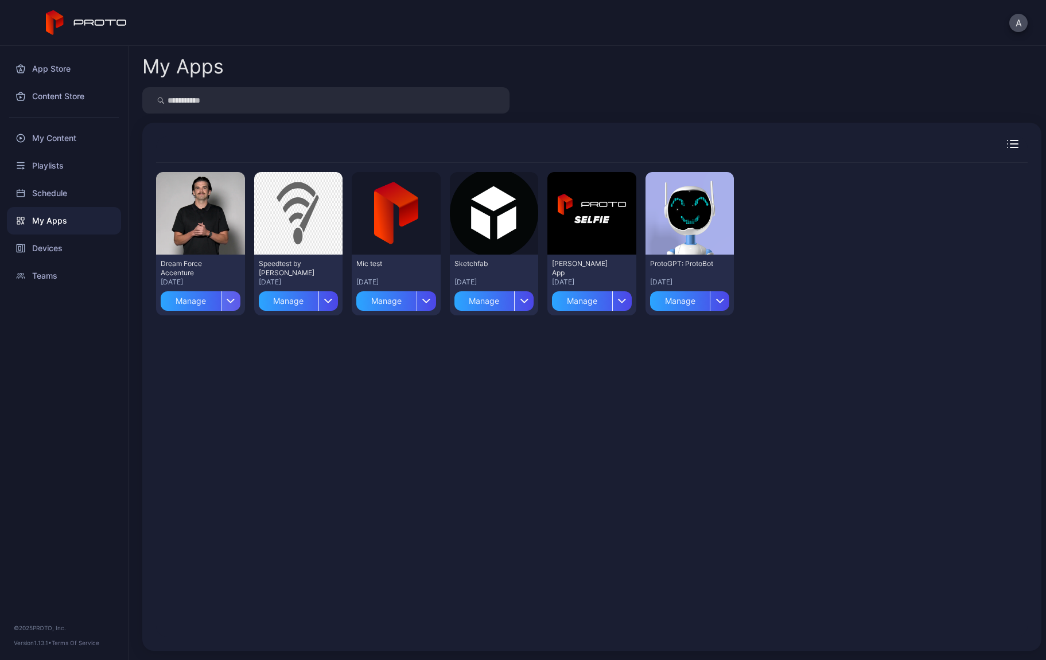
click at [228, 304] on div "button" at bounding box center [231, 301] width 20 height 20
click at [201, 340] on button "Install" at bounding box center [200, 335] width 98 height 37
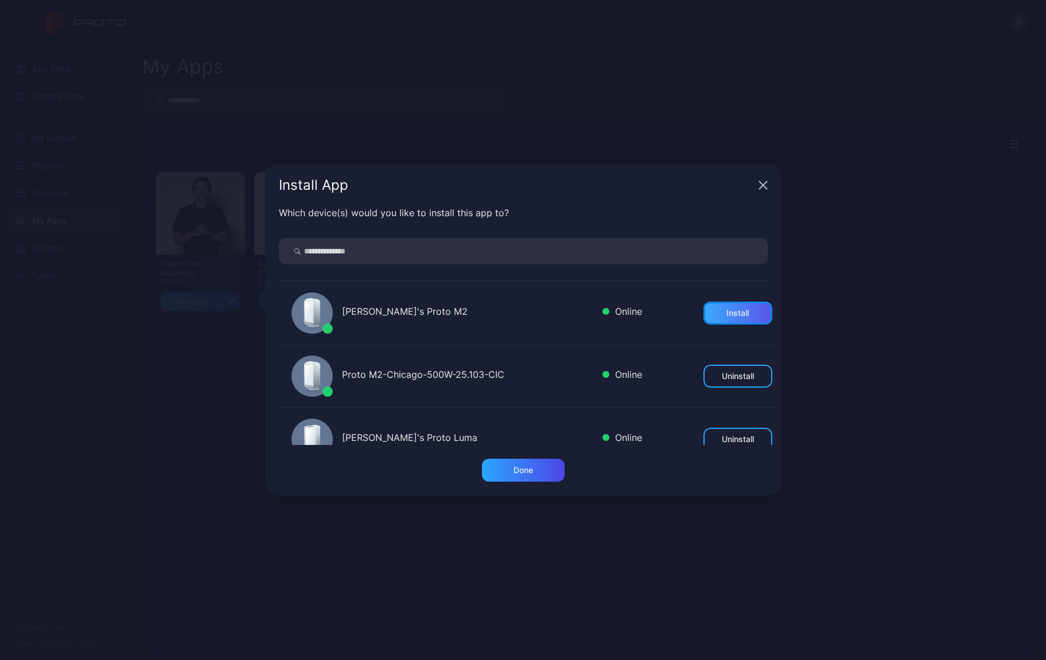
click at [726, 309] on div "Install" at bounding box center [737, 313] width 22 height 9
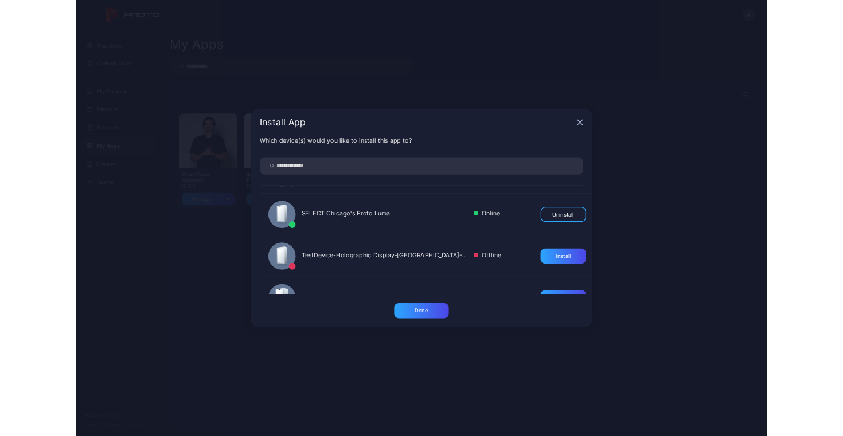
scroll to position [175, 0]
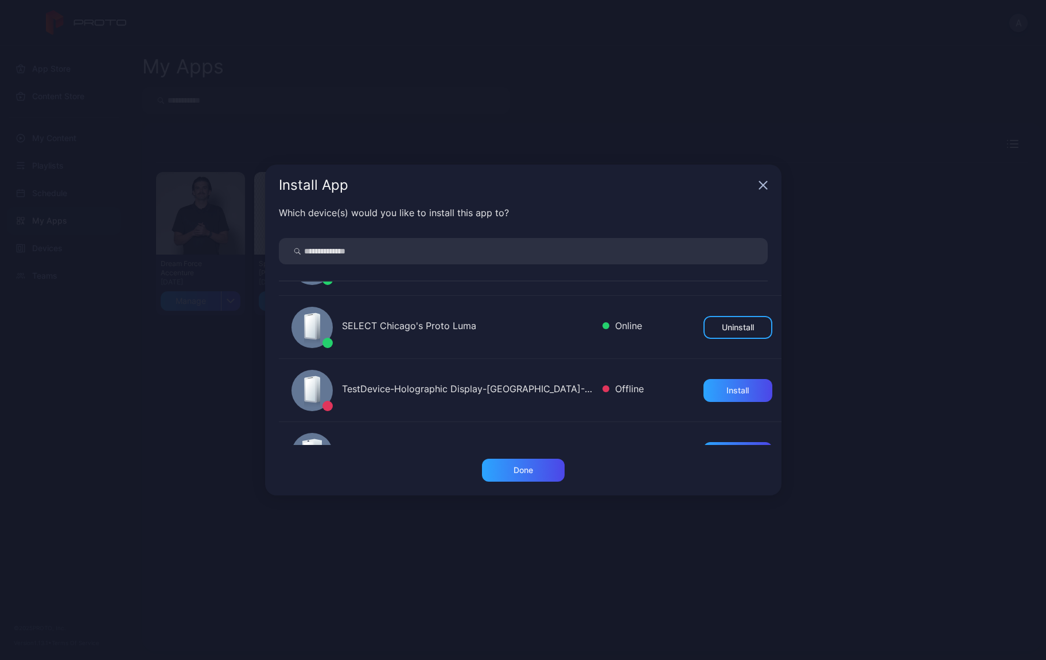
click at [766, 186] on icon "button" at bounding box center [762, 185] width 9 height 9
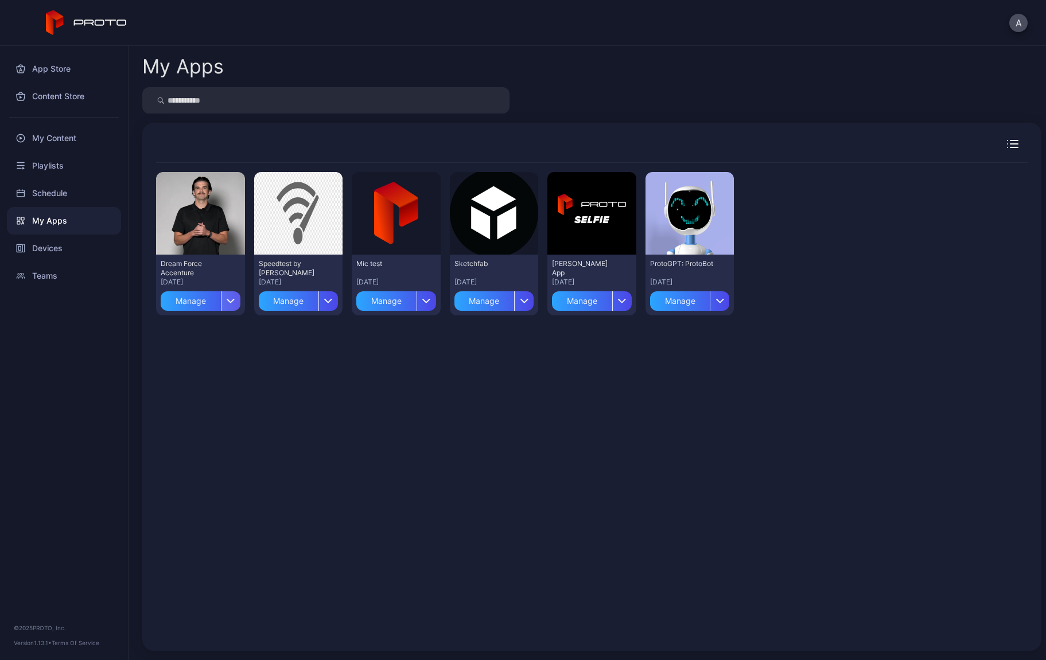
click at [230, 301] on icon "button" at bounding box center [231, 300] width 9 height 5
click at [260, 425] on div "Preview Dream Force Accenture [DATE] Manage Preview Speedtest by Ookla [DATE] M…" at bounding box center [591, 400] width 871 height 474
click at [229, 300] on icon "button" at bounding box center [231, 300] width 9 height 5
click at [296, 423] on div "Preview Dream Force Accenture [DATE] Manage Preview Speedtest by Ookla [DATE] M…" at bounding box center [591, 400] width 871 height 474
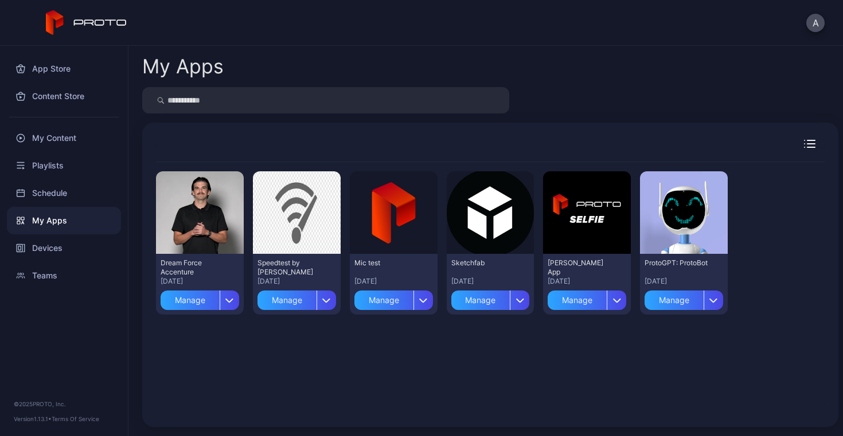
click at [219, 275] on div "Dream Force Accenture" at bounding box center [192, 268] width 63 height 18
click at [50, 138] on div "My Content" at bounding box center [64, 138] width 114 height 28
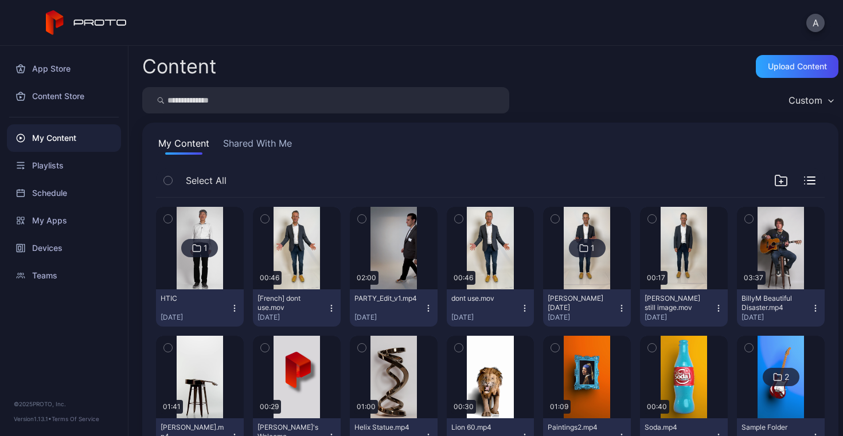
click at [246, 150] on button "Shared With Me" at bounding box center [257, 146] width 73 height 18
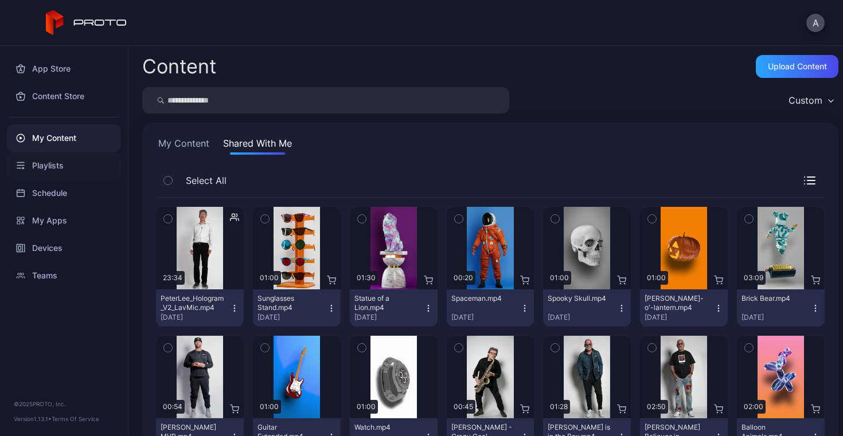
click at [58, 167] on div "Playlists" at bounding box center [64, 166] width 114 height 28
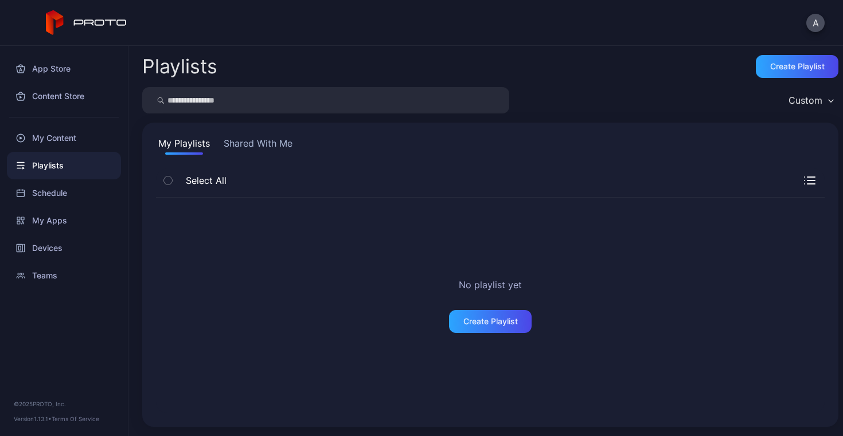
click at [279, 143] on button "Shared With Me" at bounding box center [257, 146] width 73 height 18
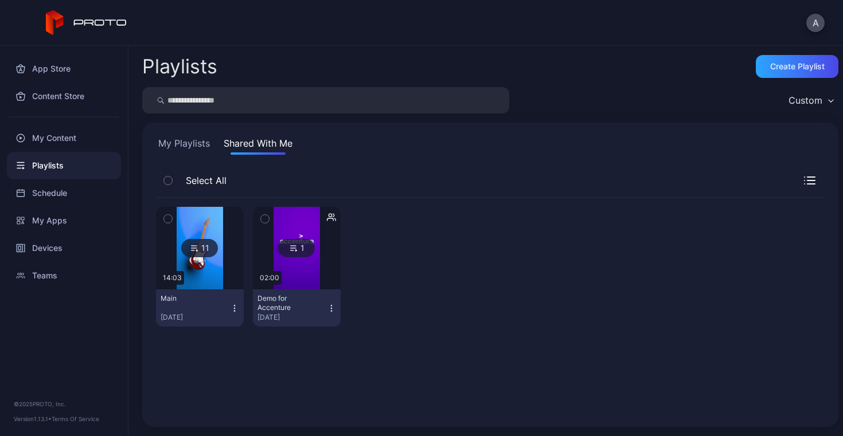
click at [182, 146] on button "My Playlists" at bounding box center [184, 146] width 56 height 18
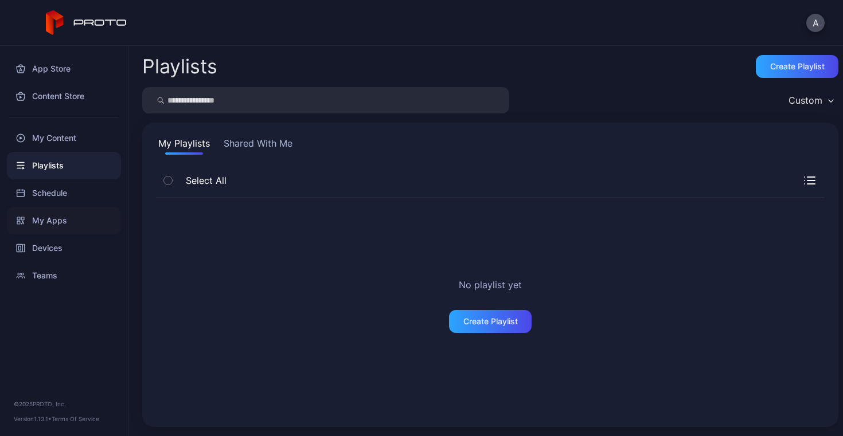
click at [48, 223] on div "My Apps" at bounding box center [64, 221] width 114 height 28
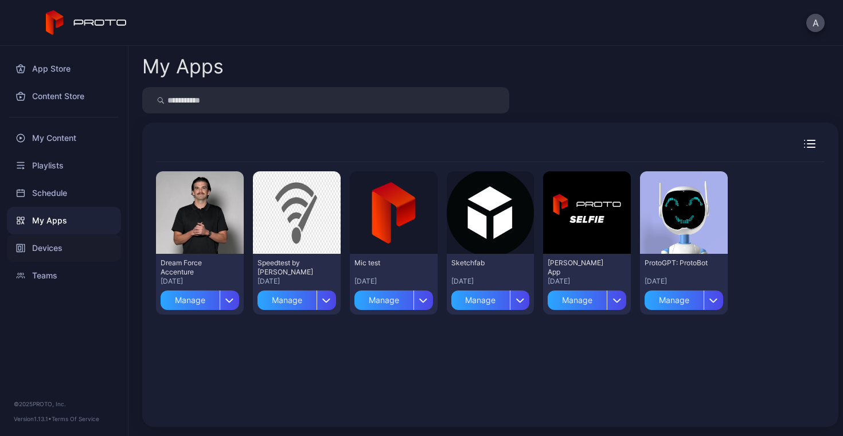
click at [47, 248] on div "Devices" at bounding box center [64, 249] width 114 height 28
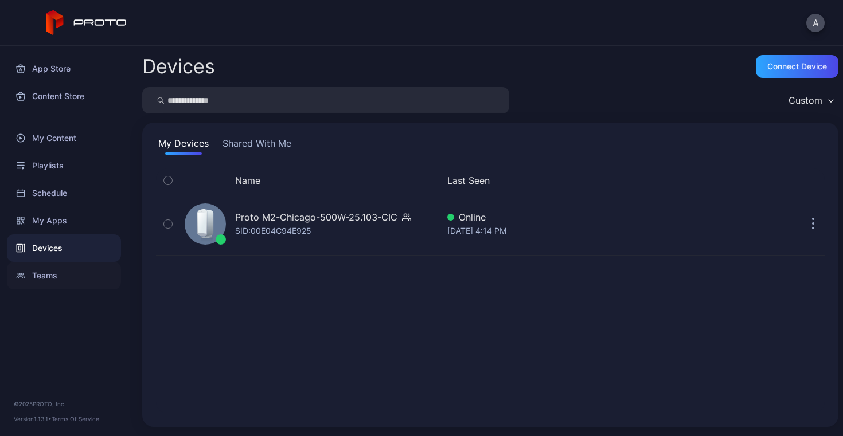
click at [39, 272] on div "Teams" at bounding box center [64, 276] width 114 height 28
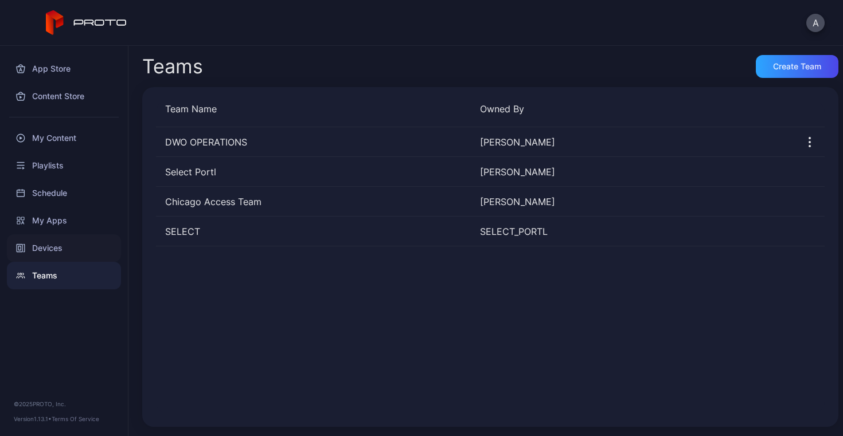
click at [39, 251] on div "Devices" at bounding box center [64, 249] width 114 height 28
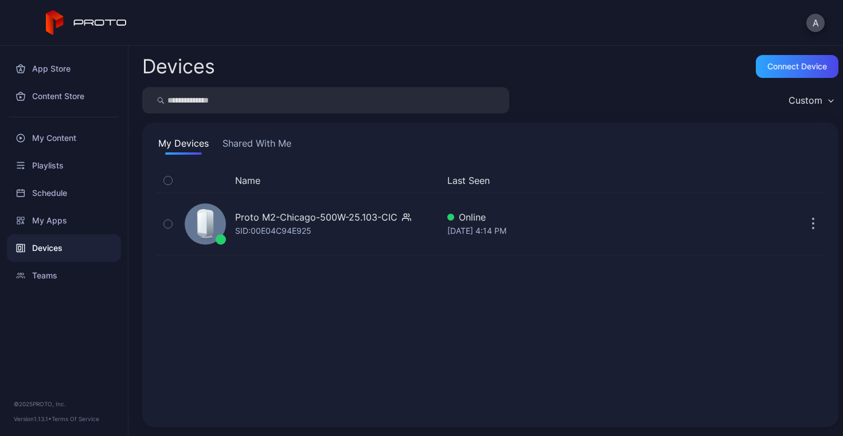
click at [248, 145] on button "Shared With Me" at bounding box center [256, 146] width 73 height 18
